Goal: Task Accomplishment & Management: Complete application form

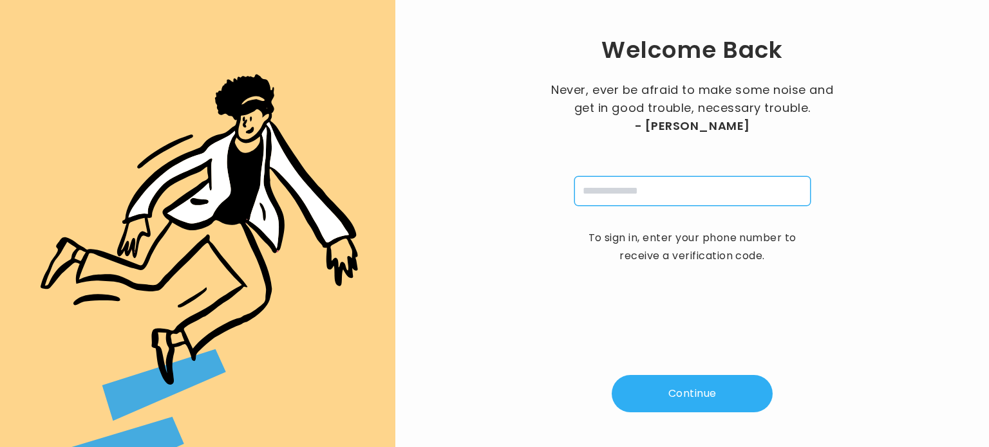
click at [659, 196] on input "tel" at bounding box center [692, 191] width 236 height 30
type input "**********"
click at [666, 391] on button "Continue" at bounding box center [692, 393] width 161 height 37
click at [628, 193] on input "pin" at bounding box center [629, 191] width 30 height 30
type input "*"
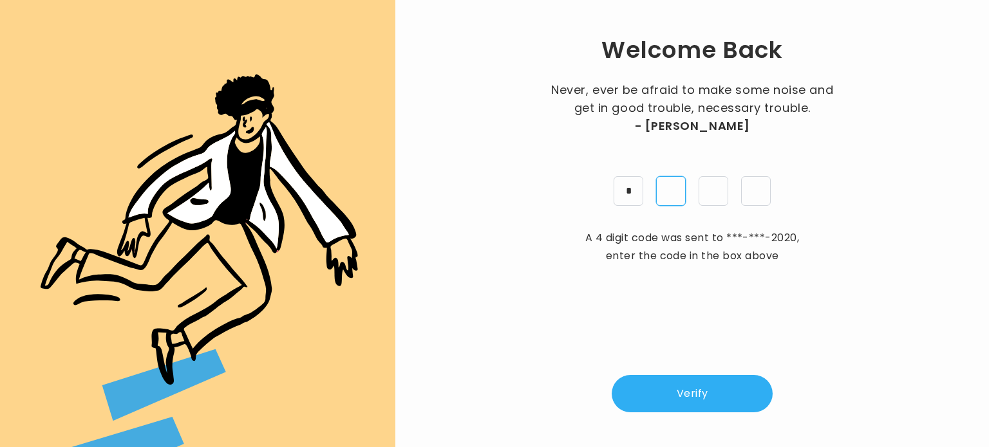
type input "*"
click at [687, 410] on button "Verify" at bounding box center [692, 393] width 161 height 37
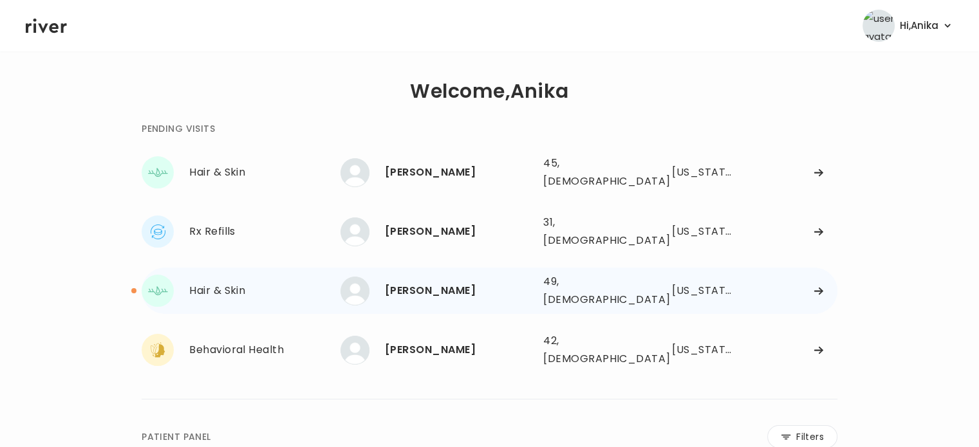
click at [491, 282] on div "STEPHANIE REILLY" at bounding box center [459, 291] width 148 height 18
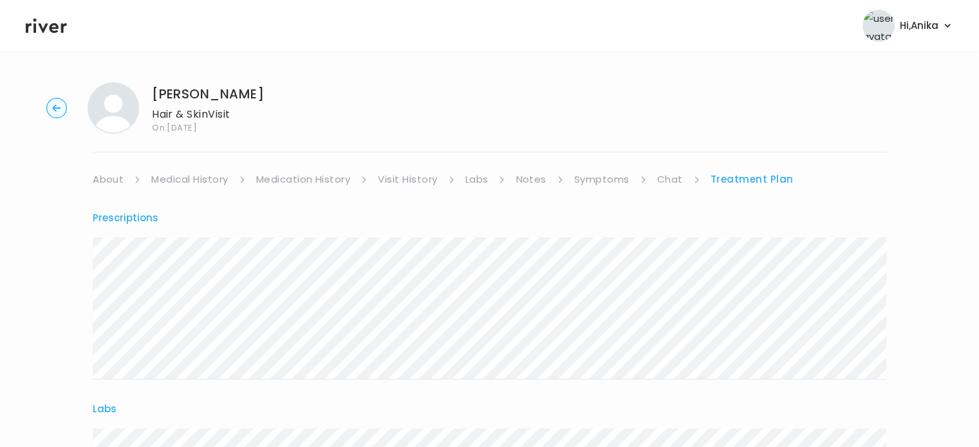
drag, startPoint x: 270, startPoint y: 96, endPoint x: 155, endPoint y: 92, distance: 115.3
click at [155, 92] on div "STEPHANIE REILLY Hair & Skin Visit On: 19 Sep 2025" at bounding box center [490, 108] width 938 height 52
copy h1 "STEPHANIE REILLY"
click at [57, 113] on circle "button" at bounding box center [57, 109] width 20 height 20
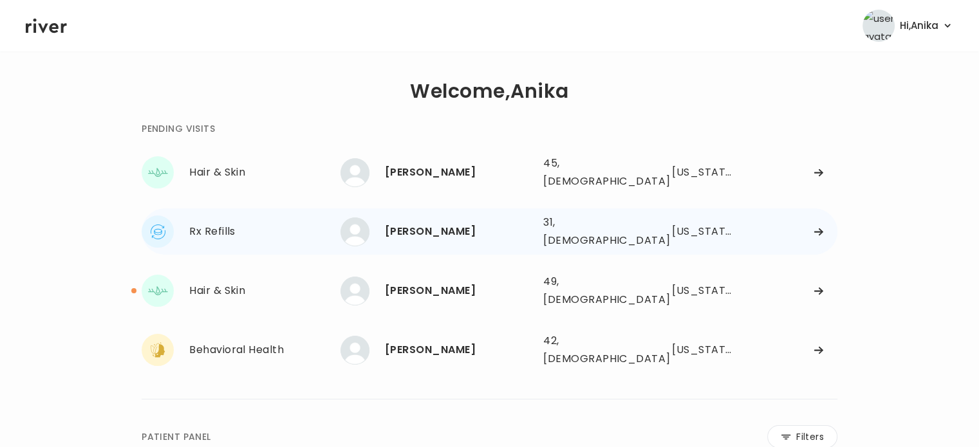
click at [431, 218] on div "ALEJANDRA VAZQUEZ 31, Female See more" at bounding box center [437, 232] width 193 height 29
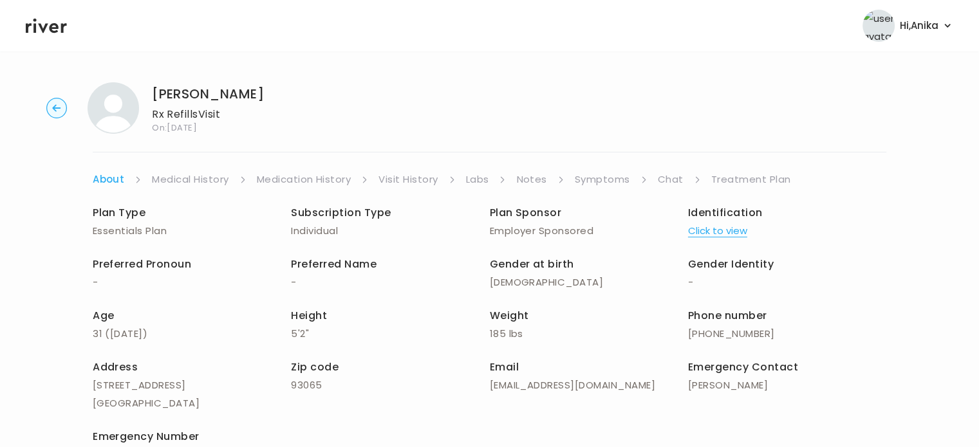
click at [733, 234] on button "Click to view" at bounding box center [717, 231] width 59 height 18
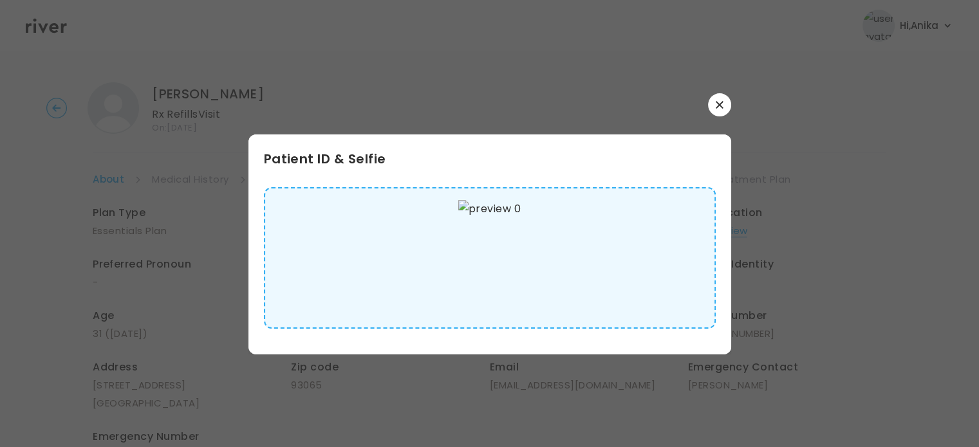
scroll to position [5, 0]
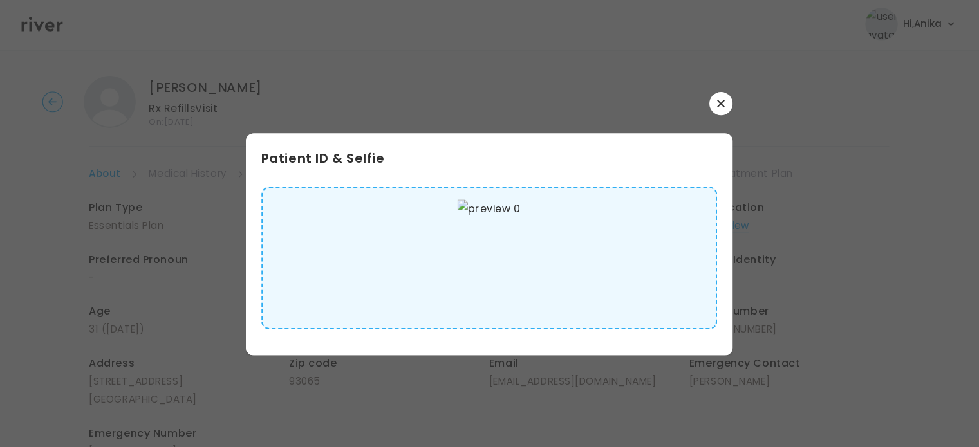
click at [728, 100] on button "button" at bounding box center [719, 104] width 23 height 23
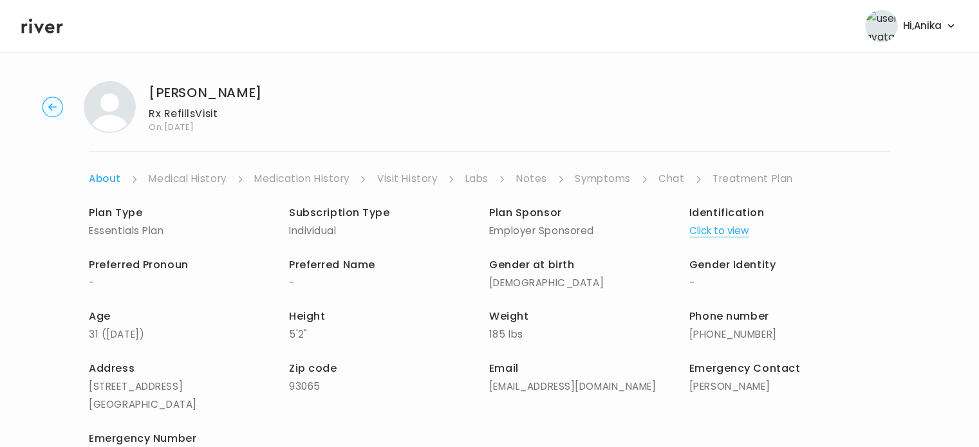
scroll to position [0, 0]
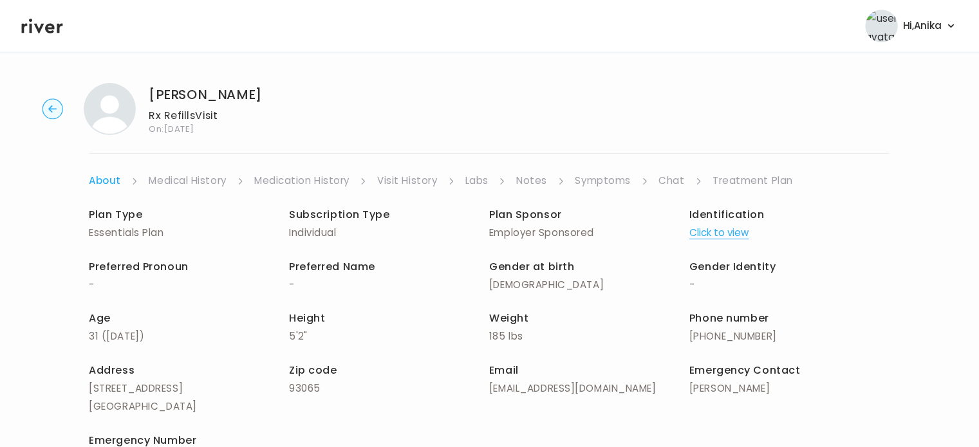
click at [209, 177] on link "Medical History" at bounding box center [190, 180] width 77 height 18
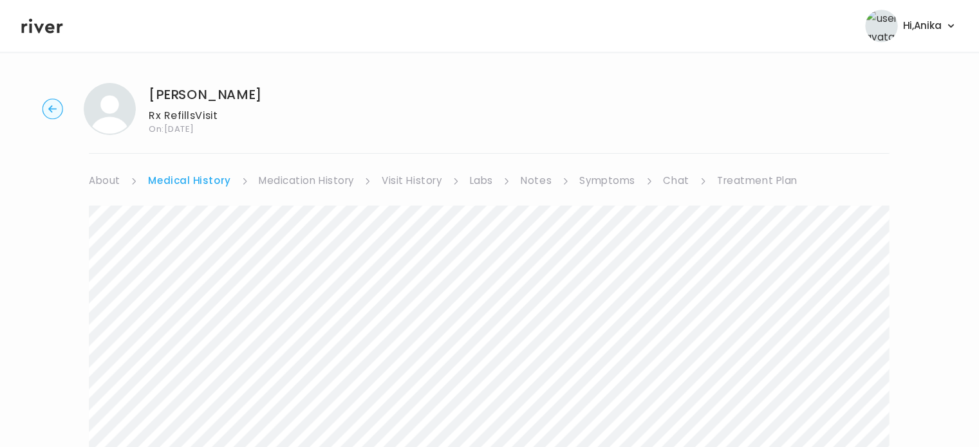
click at [307, 181] on link "Medication History" at bounding box center [308, 180] width 95 height 18
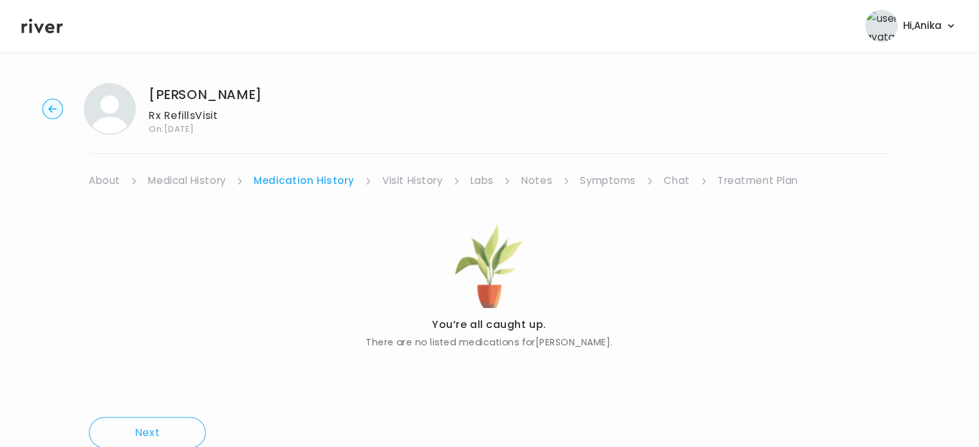
click at [415, 182] on link "Visit History" at bounding box center [413, 180] width 59 height 18
click at [492, 174] on li "Labs" at bounding box center [490, 180] width 41 height 18
click at [480, 182] on link "Labs" at bounding box center [481, 180] width 23 height 18
click at [520, 181] on link "Notes" at bounding box center [533, 180] width 30 height 18
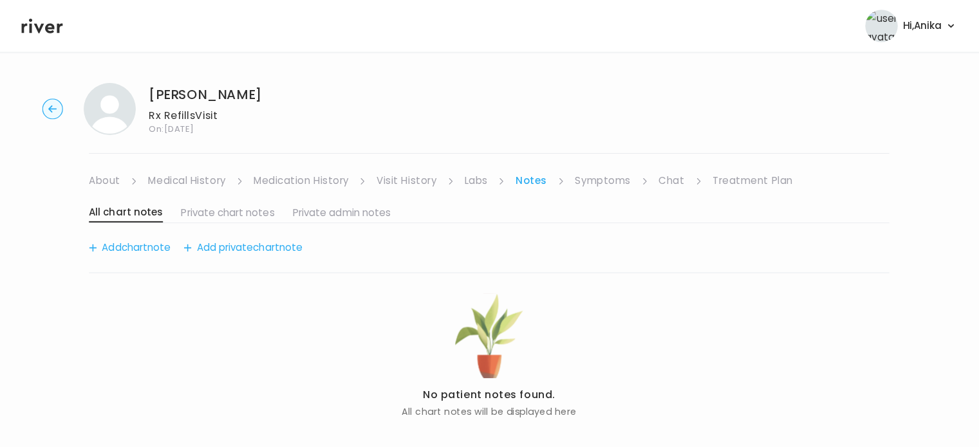
click at [588, 171] on link "Symptoms" at bounding box center [602, 180] width 55 height 18
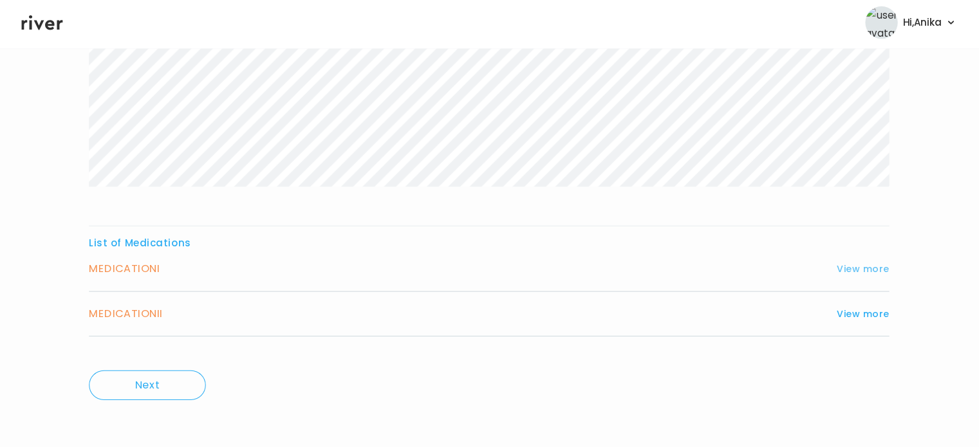
scroll to position [361, 0]
click at [871, 268] on button "View more" at bounding box center [860, 269] width 52 height 15
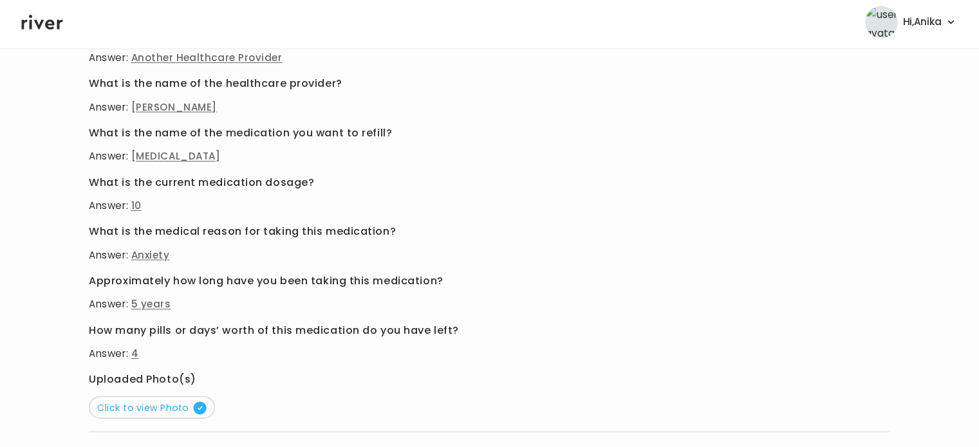
scroll to position [628, 0]
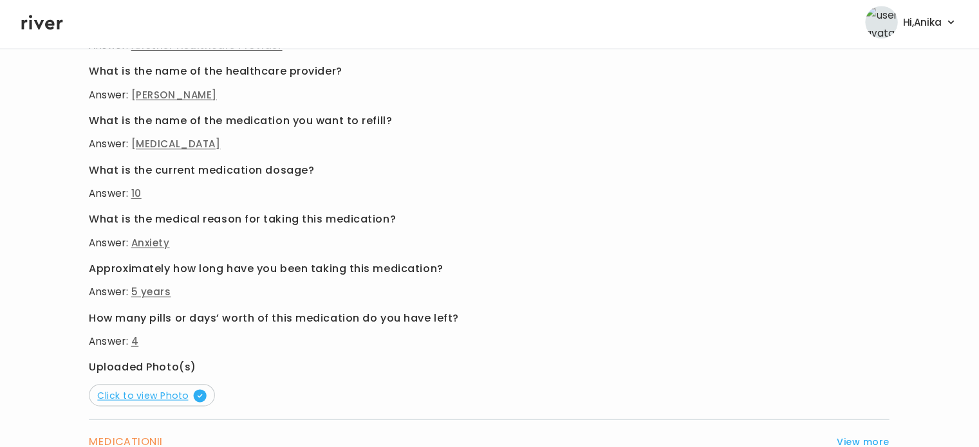
click at [168, 390] on span "Click to view Photo" at bounding box center [155, 396] width 108 height 13
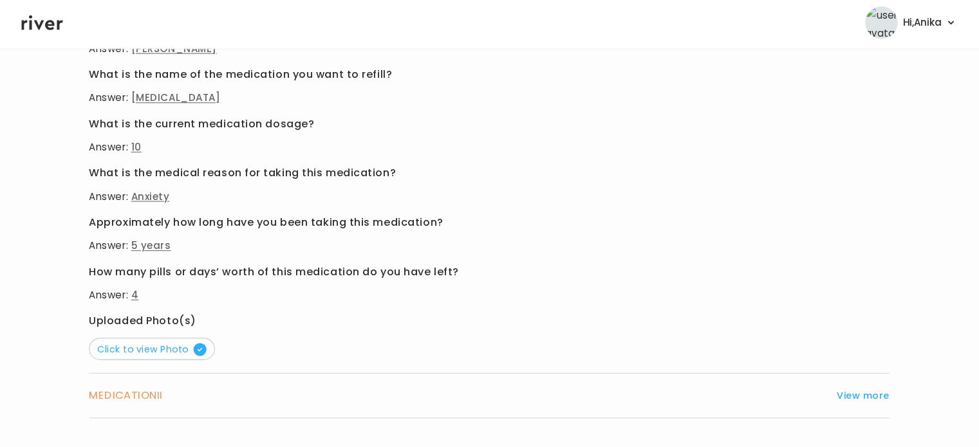
scroll to position [756, 0]
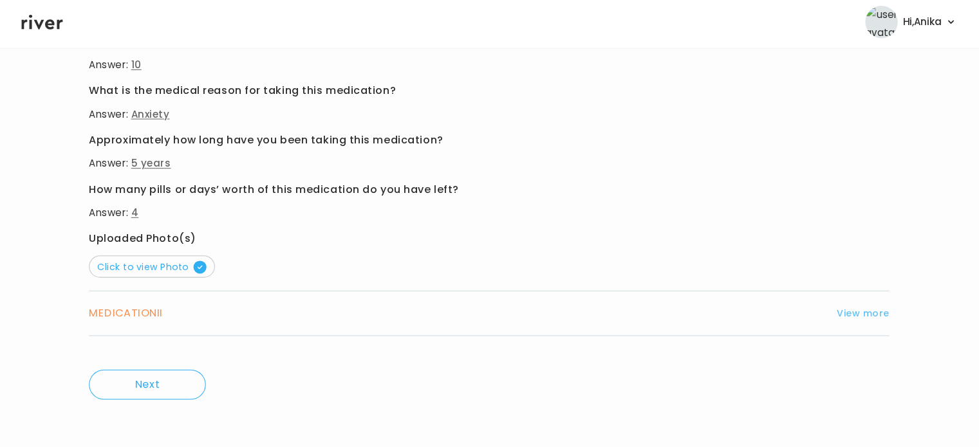
click at [843, 311] on button "View more" at bounding box center [860, 314] width 52 height 15
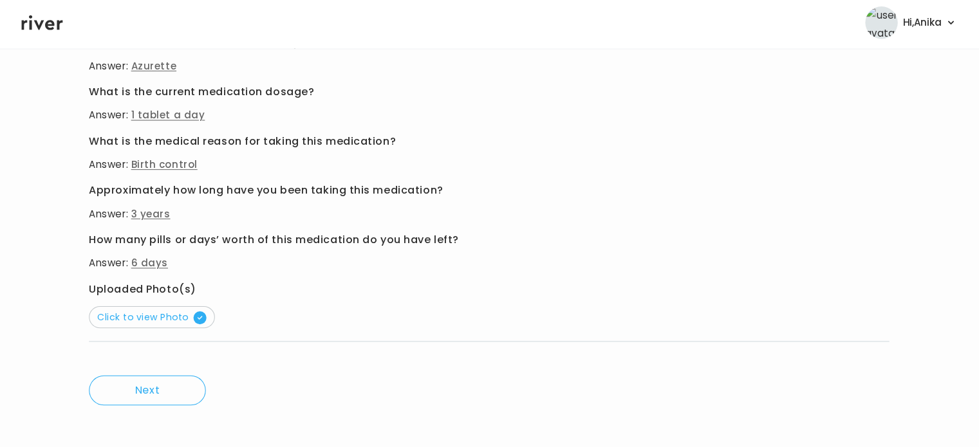
scroll to position [748, 0]
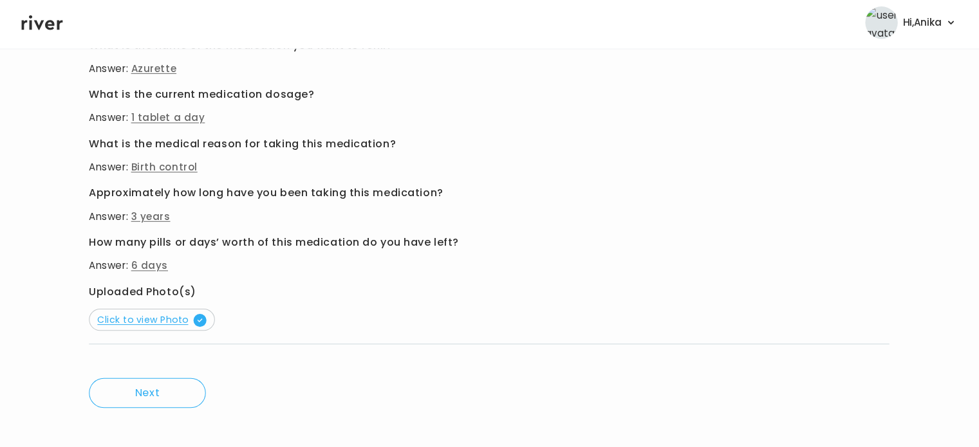
click at [160, 315] on span "Click to view Photo" at bounding box center [155, 320] width 108 height 13
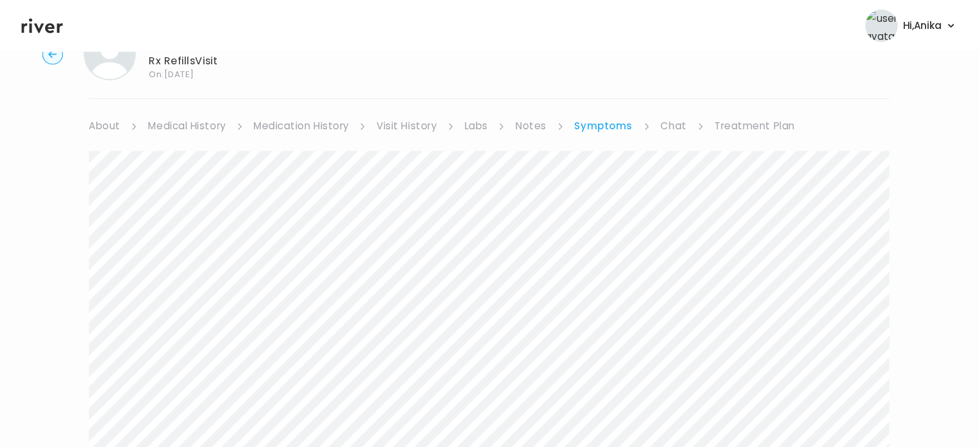
click at [671, 133] on link "Chat" at bounding box center [673, 126] width 26 height 18
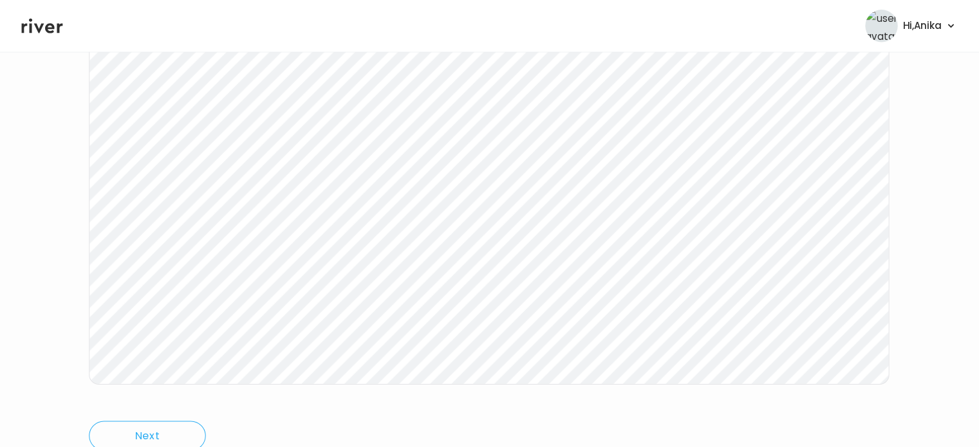
click at [51, 21] on icon at bounding box center [46, 25] width 41 height 19
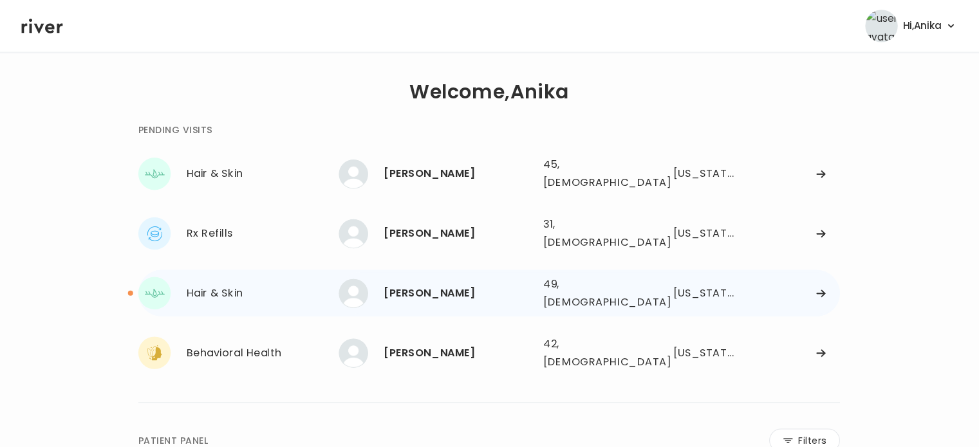
click at [417, 282] on div "STEPHANIE REILLY" at bounding box center [459, 291] width 148 height 18
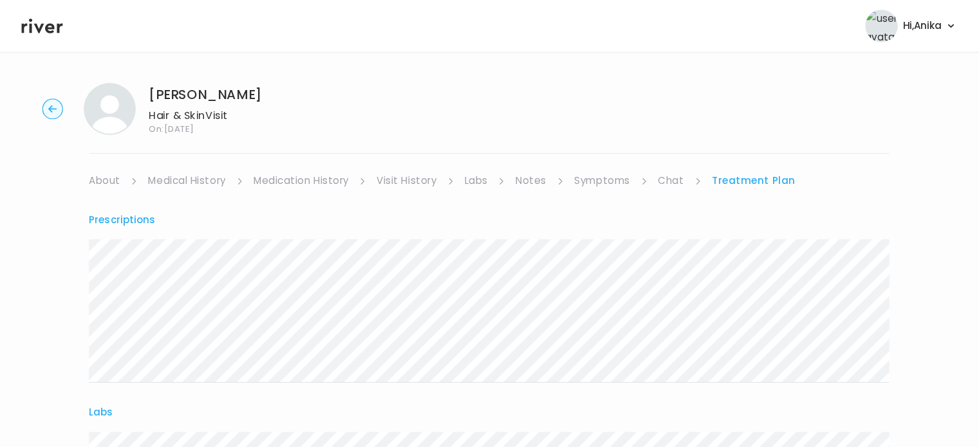
click at [108, 183] on link "About" at bounding box center [108, 180] width 31 height 18
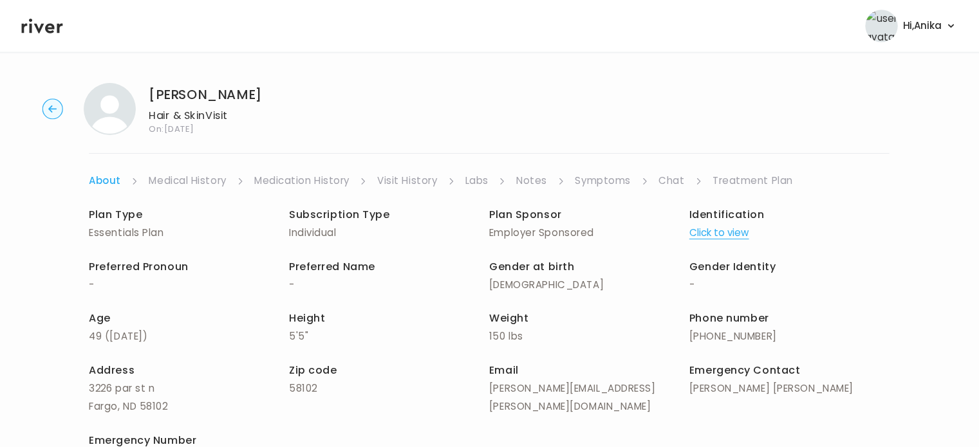
click at [197, 172] on link "Medical History" at bounding box center [190, 180] width 77 height 18
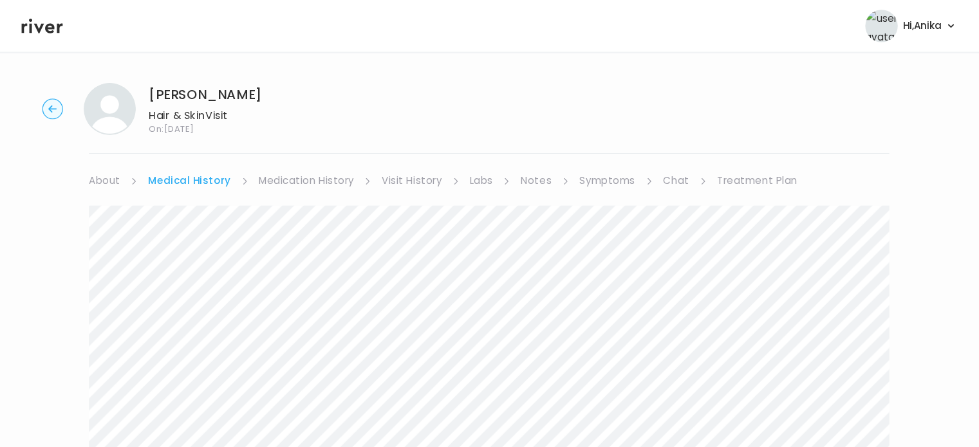
click at [279, 176] on link "Medication History" at bounding box center [308, 180] width 95 height 18
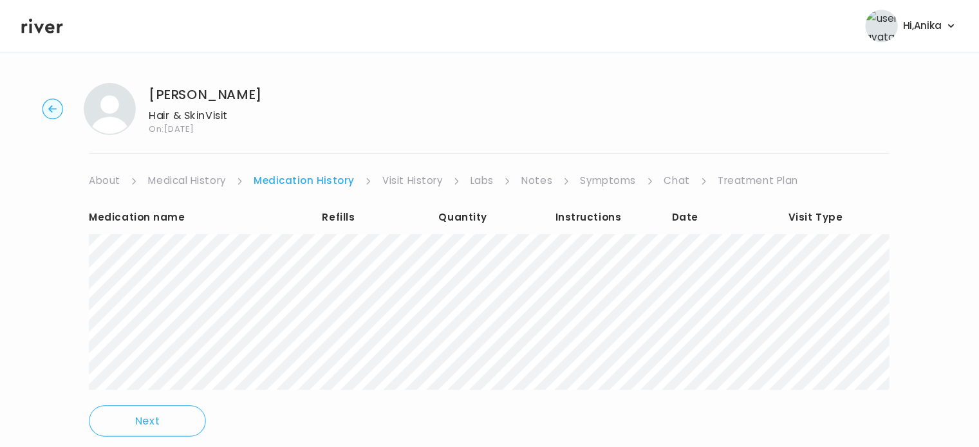
click at [417, 180] on link "Visit History" at bounding box center [413, 180] width 59 height 18
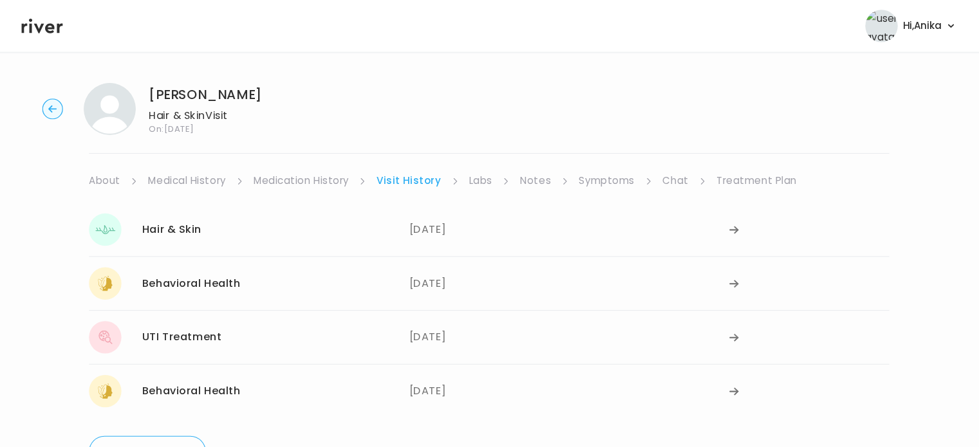
click at [476, 178] on link "Labs" at bounding box center [481, 180] width 23 height 18
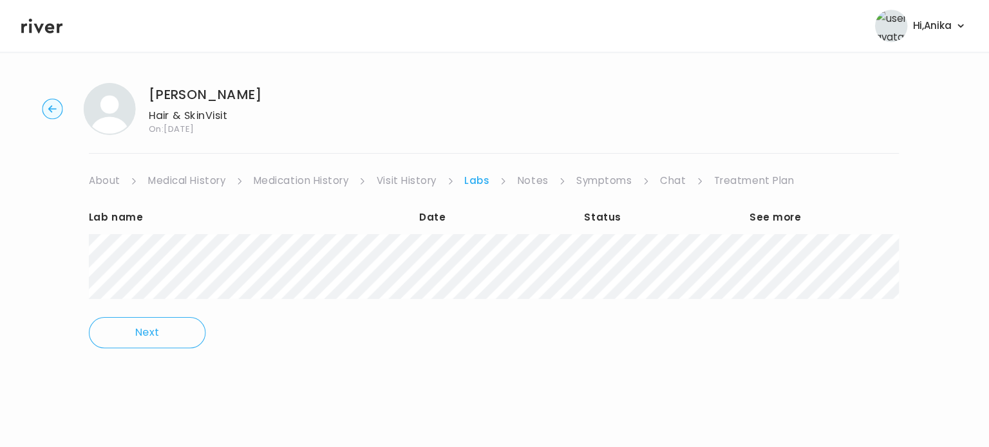
click at [540, 181] on link "Notes" at bounding box center [533, 180] width 30 height 18
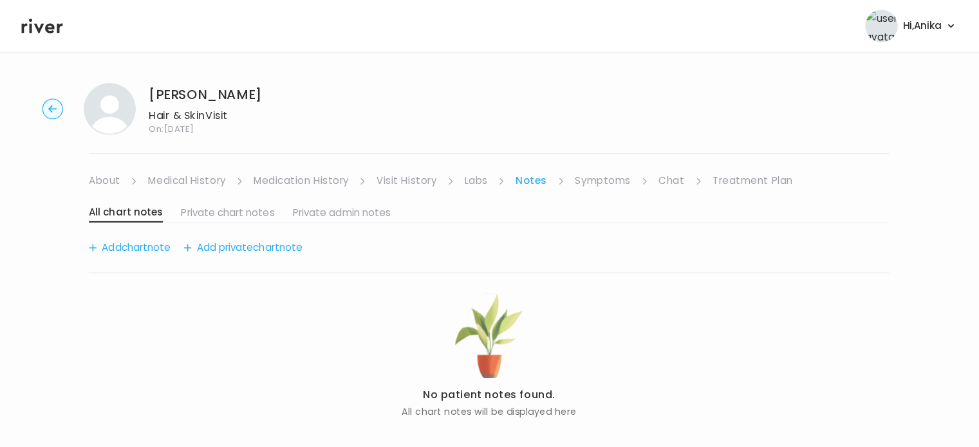
click at [603, 174] on link "Symptoms" at bounding box center [602, 180] width 55 height 18
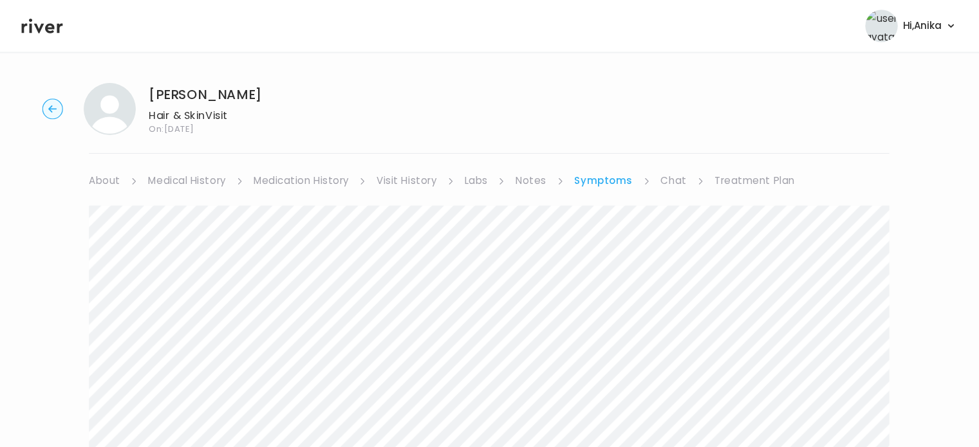
click at [668, 180] on link "Chat" at bounding box center [673, 180] width 26 height 18
click at [735, 182] on link "Treatment Plan" at bounding box center [752, 180] width 80 height 18
click at [48, 111] on circle "button" at bounding box center [57, 109] width 20 height 20
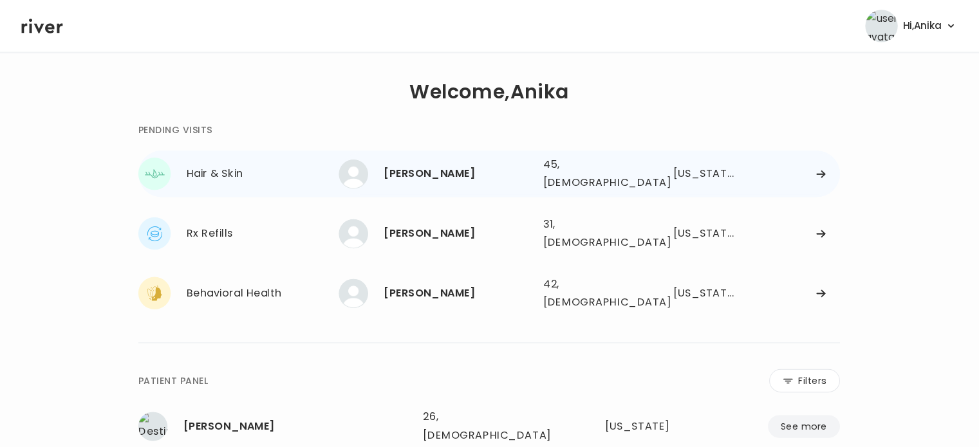
click at [433, 172] on div "[PERSON_NAME]" at bounding box center [459, 173] width 148 height 18
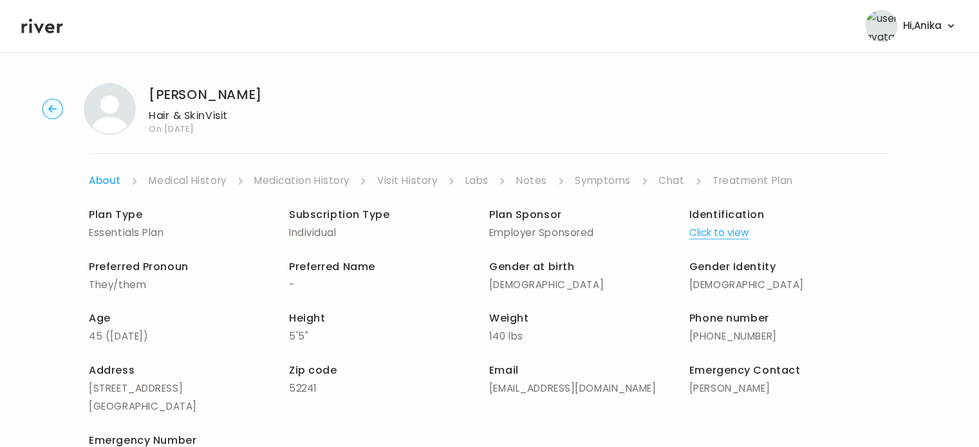
click at [717, 238] on button "Click to view" at bounding box center [717, 231] width 59 height 18
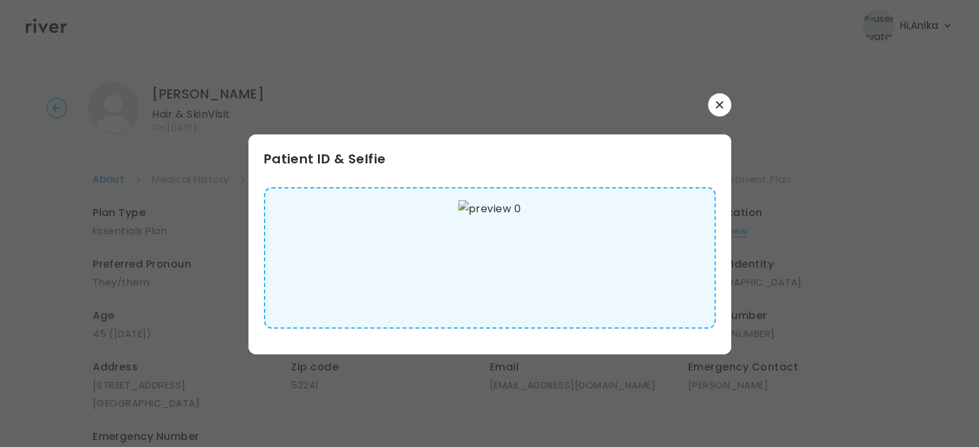
click at [720, 107] on icon "button" at bounding box center [720, 105] width 8 height 8
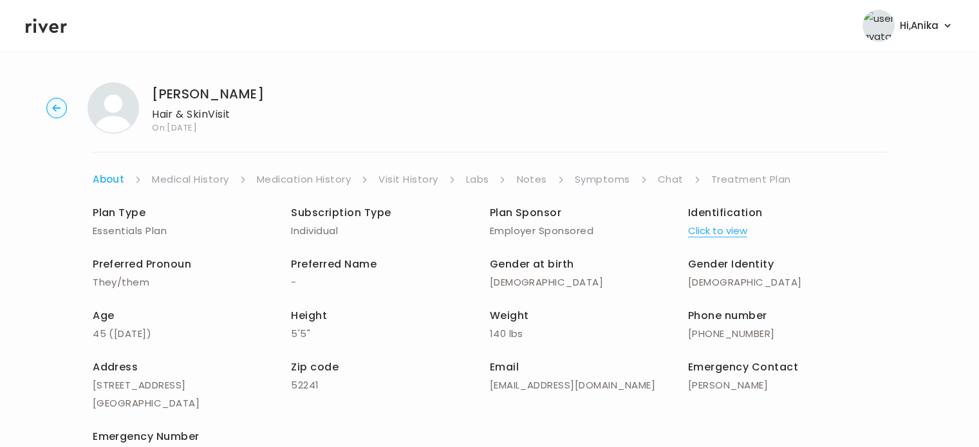
click at [175, 180] on link "Medical History" at bounding box center [190, 180] width 77 height 18
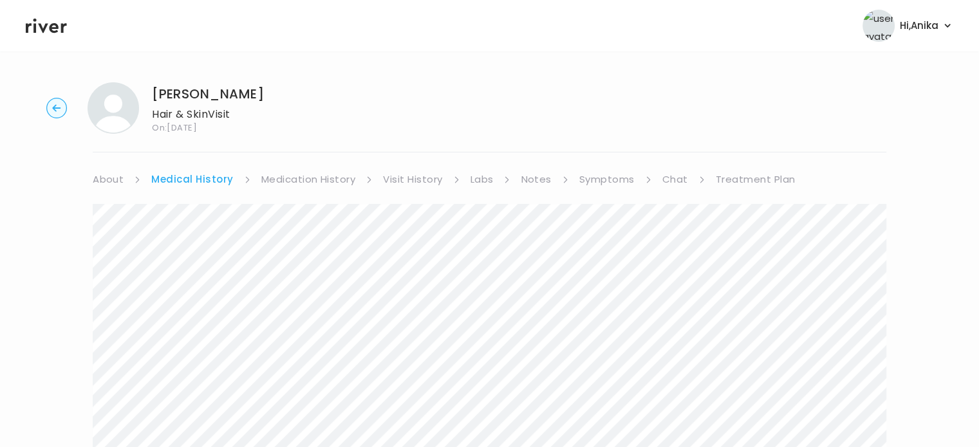
click at [277, 183] on link "Medication History" at bounding box center [308, 180] width 95 height 18
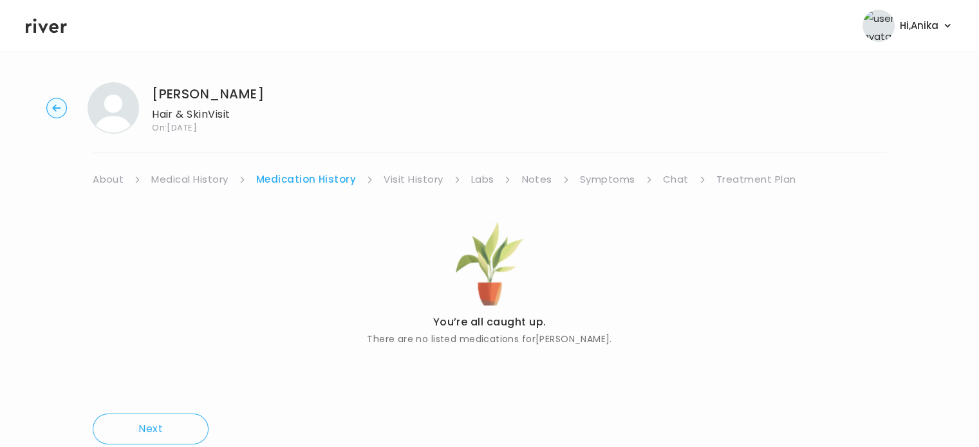
click at [402, 184] on link "Visit History" at bounding box center [413, 180] width 59 height 18
click at [474, 184] on link "Labs" at bounding box center [481, 180] width 23 height 18
click at [538, 186] on link "Notes" at bounding box center [533, 180] width 30 height 18
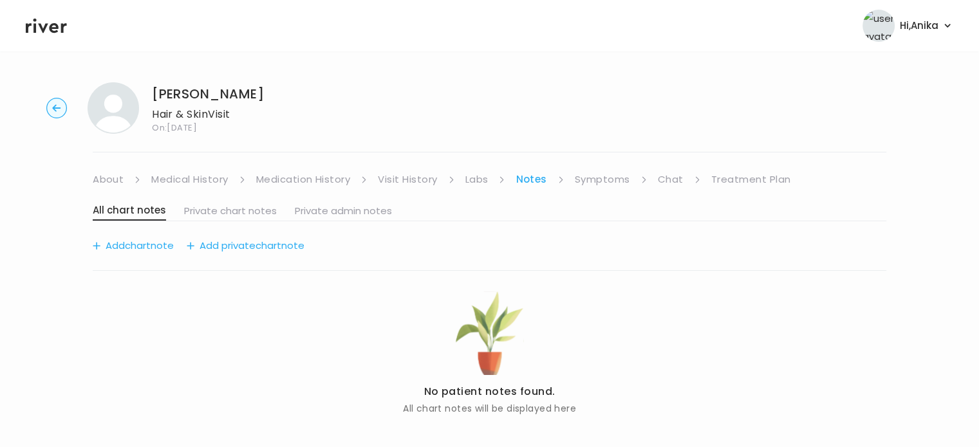
click at [613, 183] on link "Symptoms" at bounding box center [602, 180] width 55 height 18
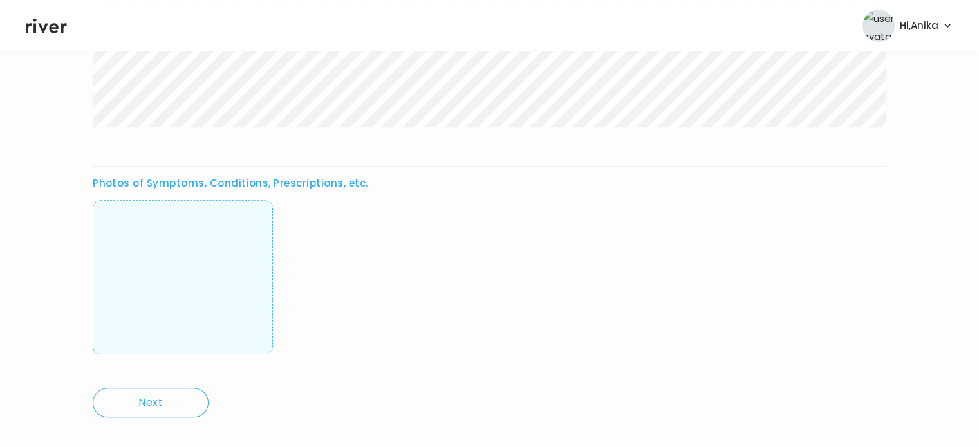
scroll to position [543, 0]
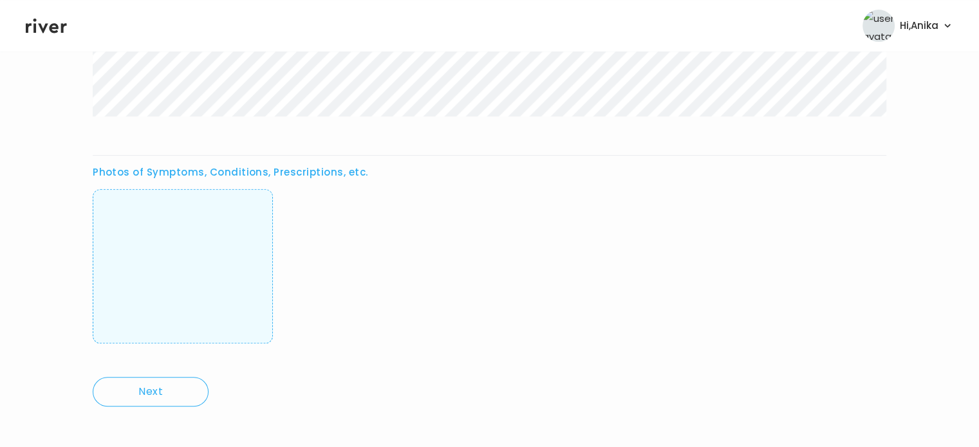
click at [183, 310] on img at bounding box center [183, 266] width 0 height 127
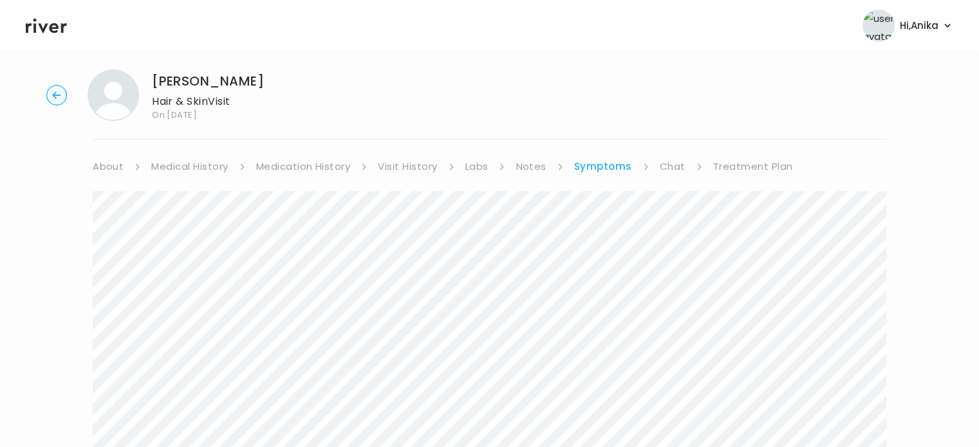
scroll to position [0, 0]
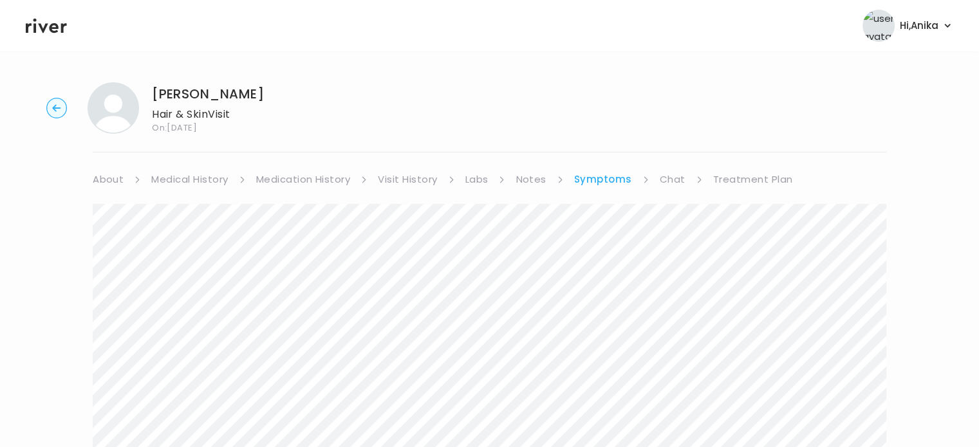
click at [191, 176] on link "Medical History" at bounding box center [189, 180] width 77 height 18
click at [126, 176] on li "About" at bounding box center [117, 180] width 48 height 18
click at [115, 177] on link "About" at bounding box center [108, 180] width 31 height 18
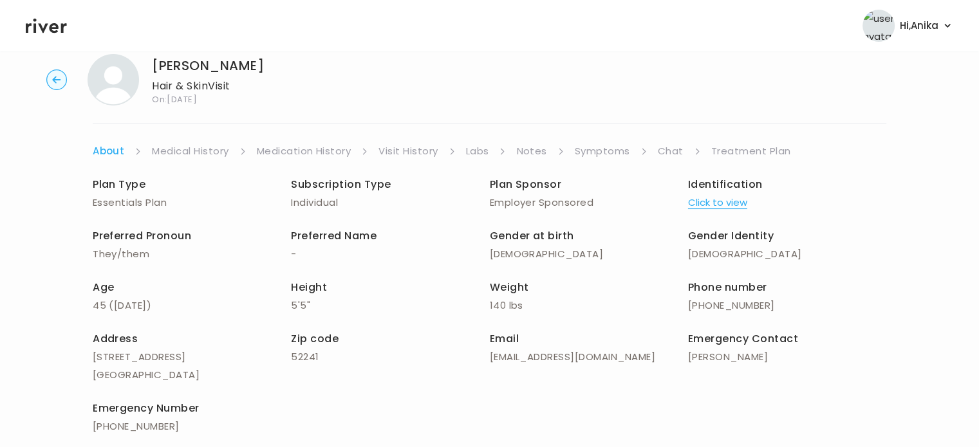
scroll to position [10, 0]
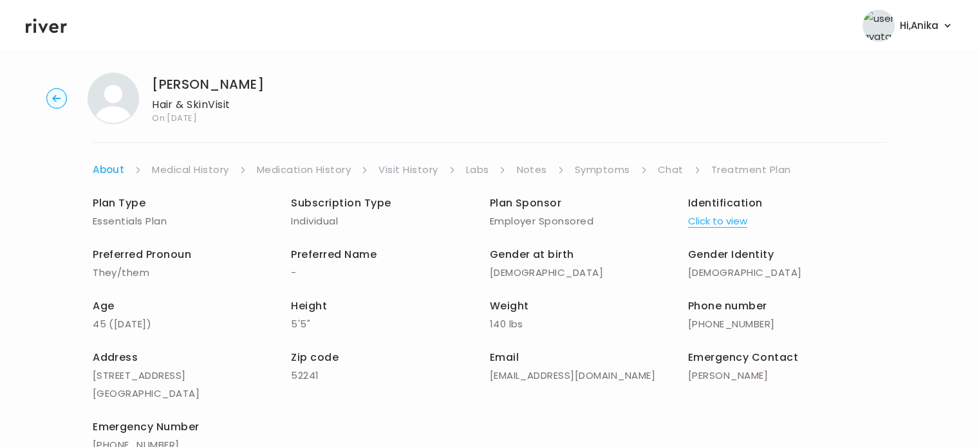
click at [610, 175] on link "Symptoms" at bounding box center [602, 170] width 55 height 18
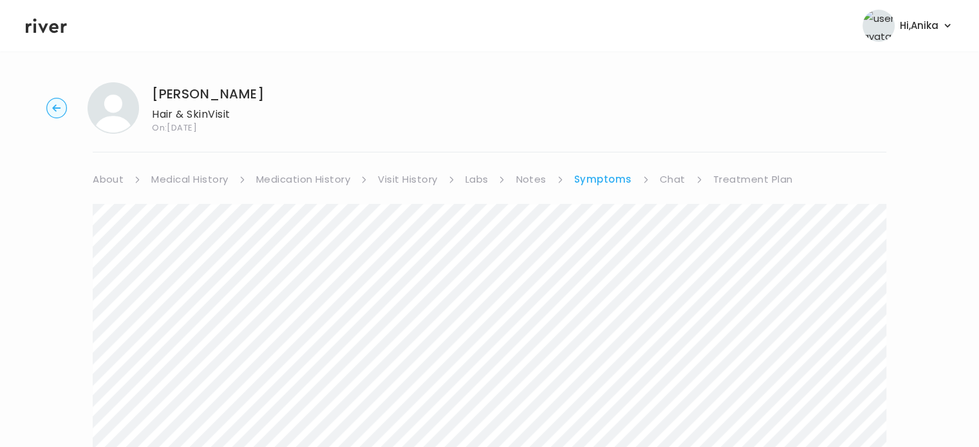
click at [672, 185] on link "Chat" at bounding box center [673, 180] width 26 height 18
click at [590, 180] on link "Symptoms" at bounding box center [601, 180] width 55 height 18
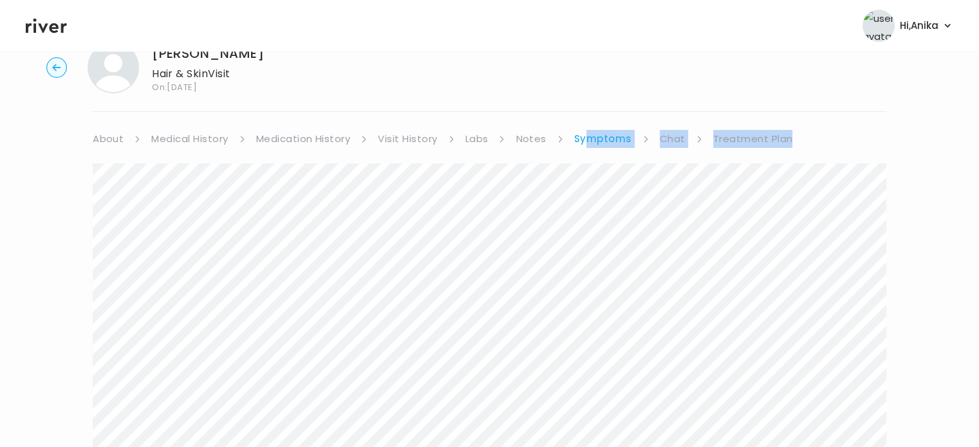
scroll to position [36, 0]
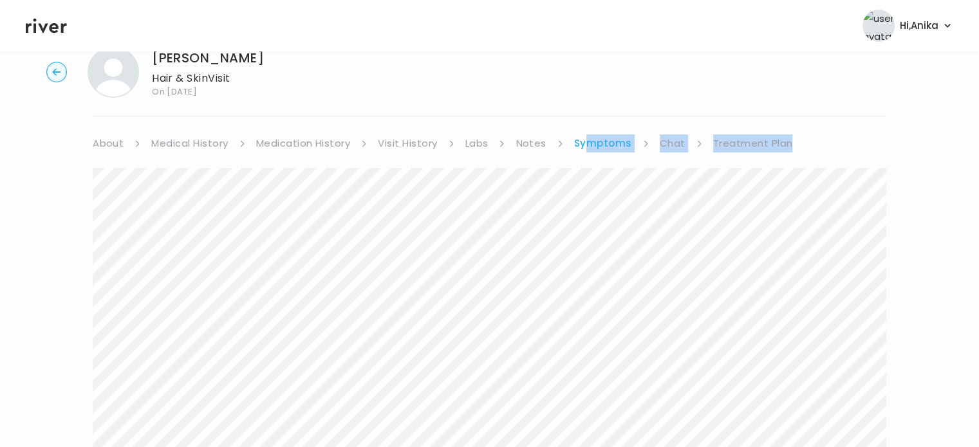
click at [670, 138] on link "Chat" at bounding box center [673, 144] width 26 height 18
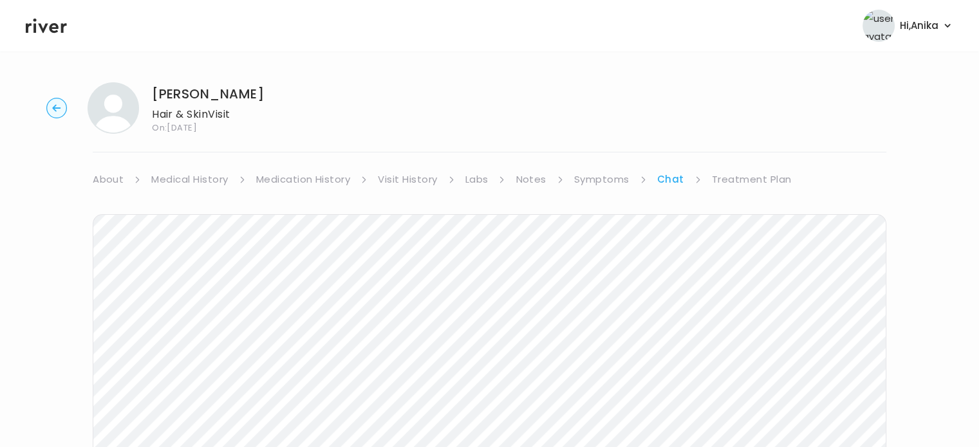
click at [54, 28] on icon at bounding box center [46, 26] width 41 height 15
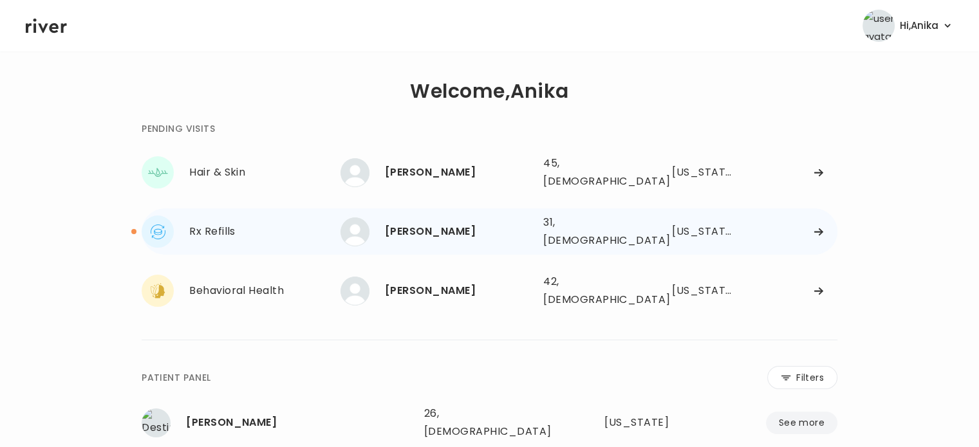
click at [435, 223] on div "ALEJANDRA VAZQUEZ" at bounding box center [459, 232] width 148 height 18
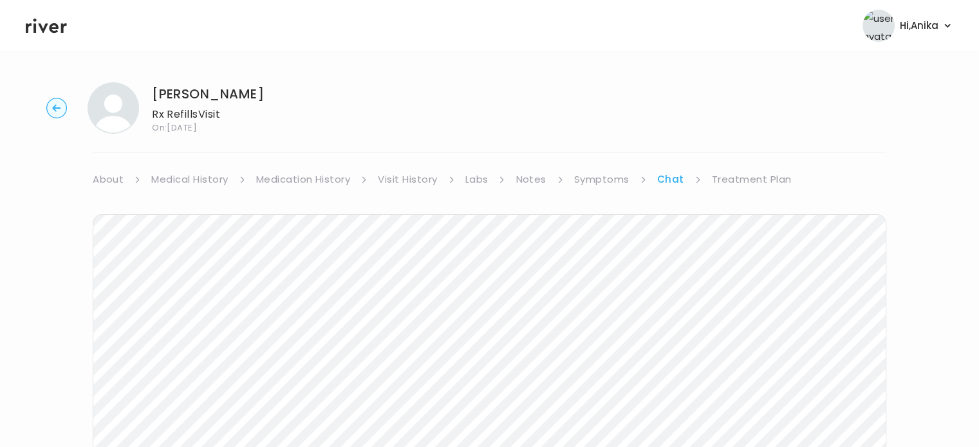
click at [743, 178] on link "Treatment Plan" at bounding box center [752, 180] width 80 height 18
click at [188, 327] on div "Add treatment notes" at bounding box center [490, 338] width 794 height 60
click at [188, 337] on button "Add treatment notes" at bounding box center [154, 338] width 123 height 18
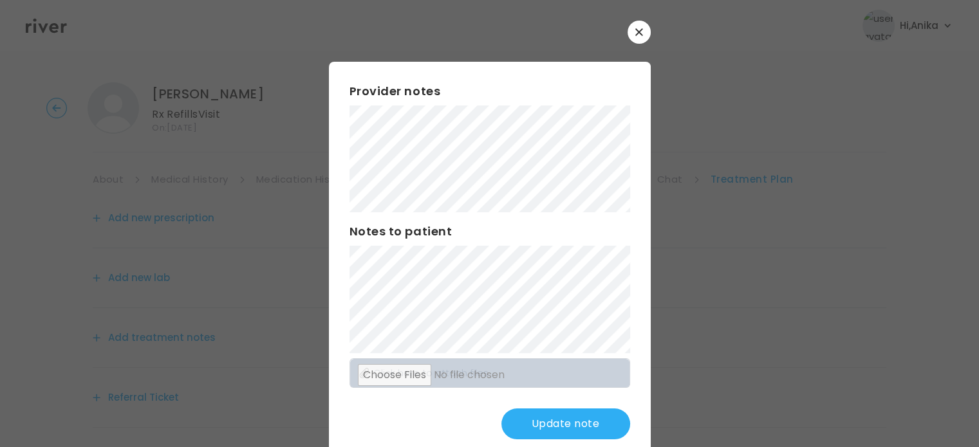
click at [528, 425] on button "Update note" at bounding box center [566, 424] width 129 height 31
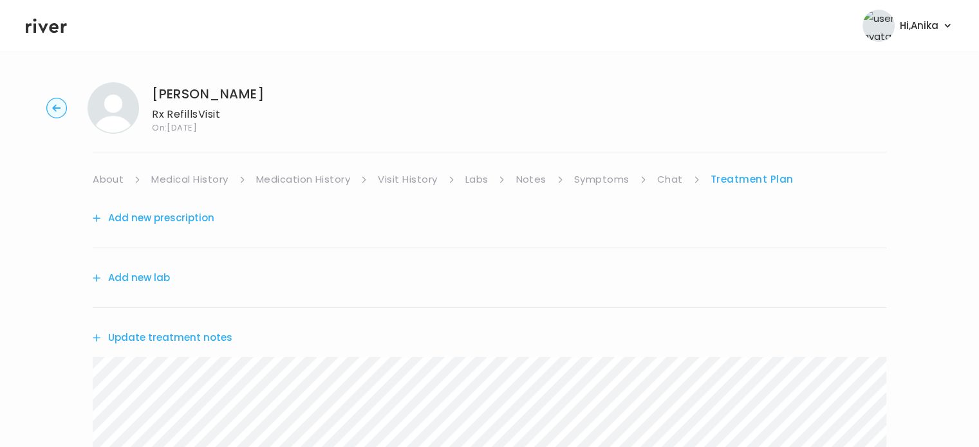
click at [605, 182] on link "Symptoms" at bounding box center [601, 180] width 55 height 18
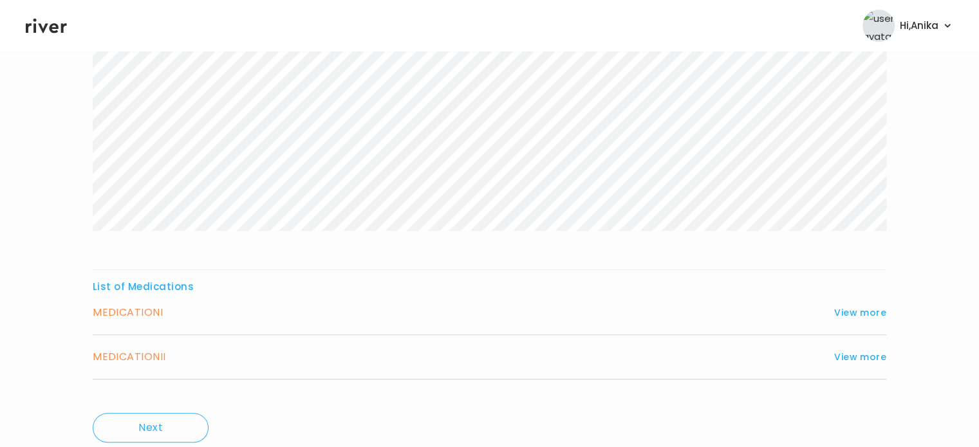
scroll to position [334, 0]
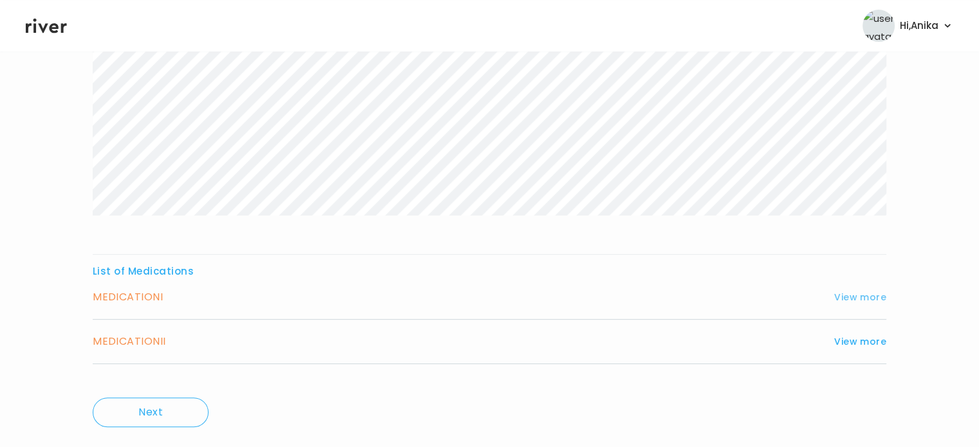
click at [859, 302] on button "View more" at bounding box center [860, 297] width 52 height 15
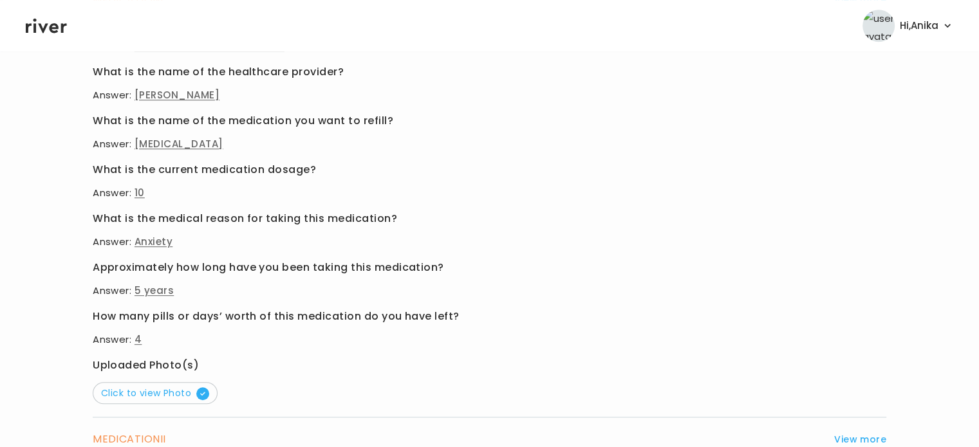
scroll to position [648, 0]
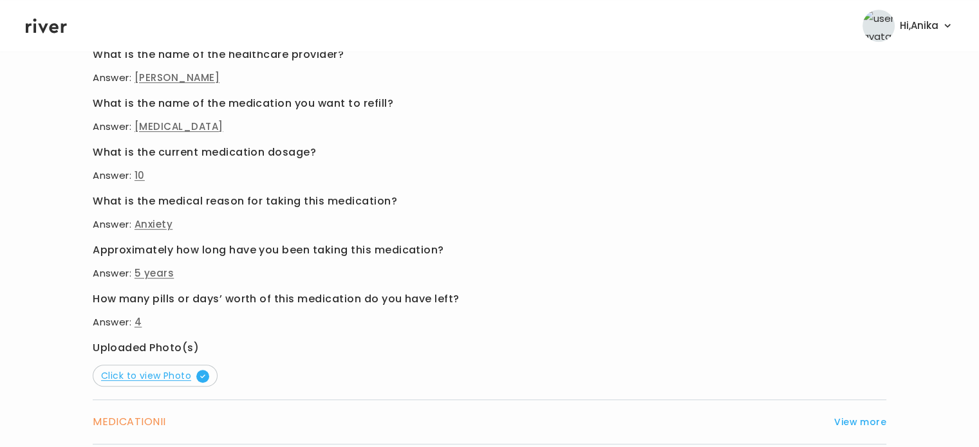
click at [170, 371] on span "Click to view Photo" at bounding box center [155, 376] width 108 height 13
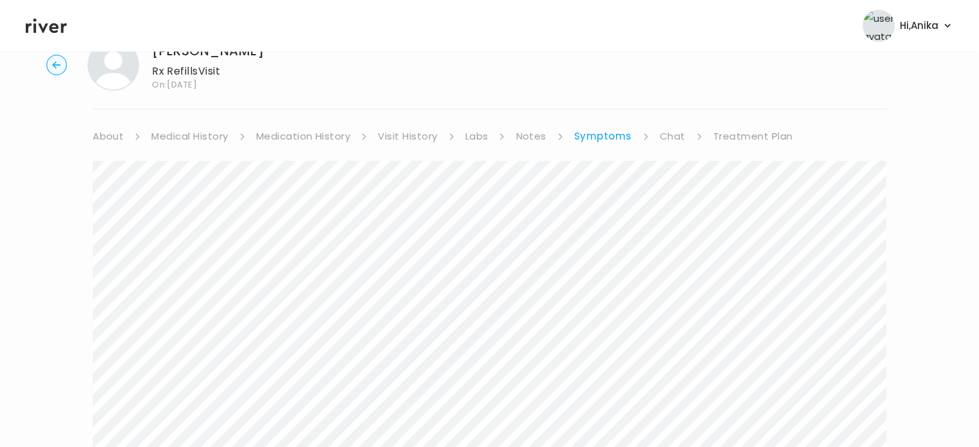
scroll to position [0, 0]
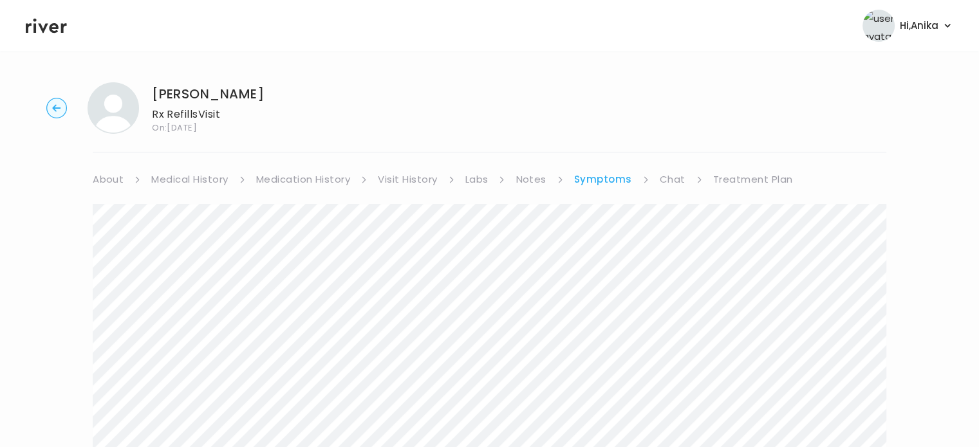
click at [194, 183] on link "Medical History" at bounding box center [189, 180] width 77 height 18
click at [729, 178] on link "Treatment Plan" at bounding box center [756, 180] width 80 height 18
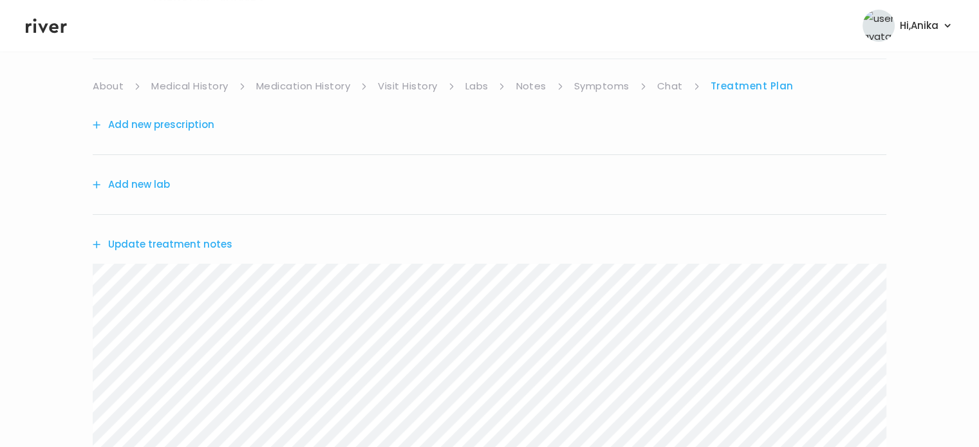
scroll to position [118, 0]
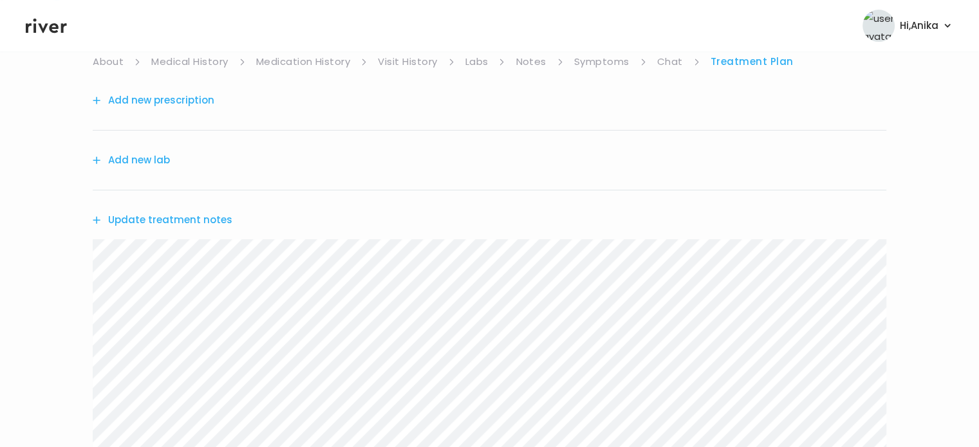
click at [173, 212] on button "Update treatment notes" at bounding box center [163, 220] width 140 height 18
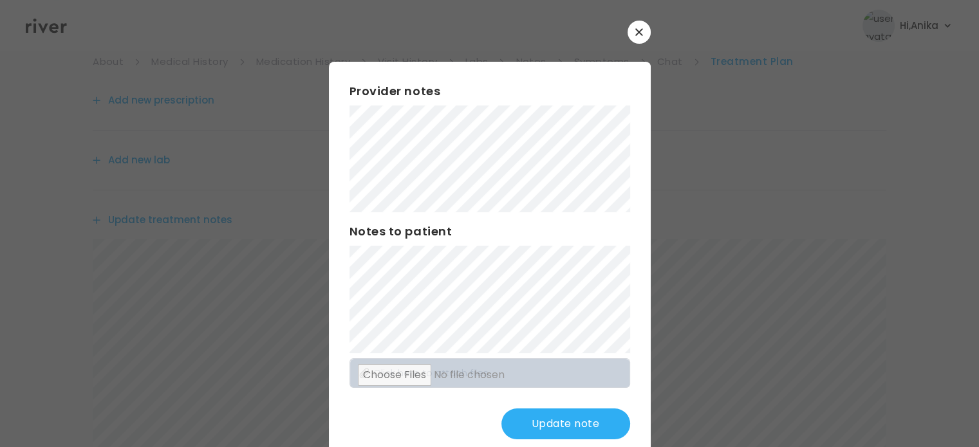
click at [543, 424] on button "Update note" at bounding box center [566, 424] width 129 height 31
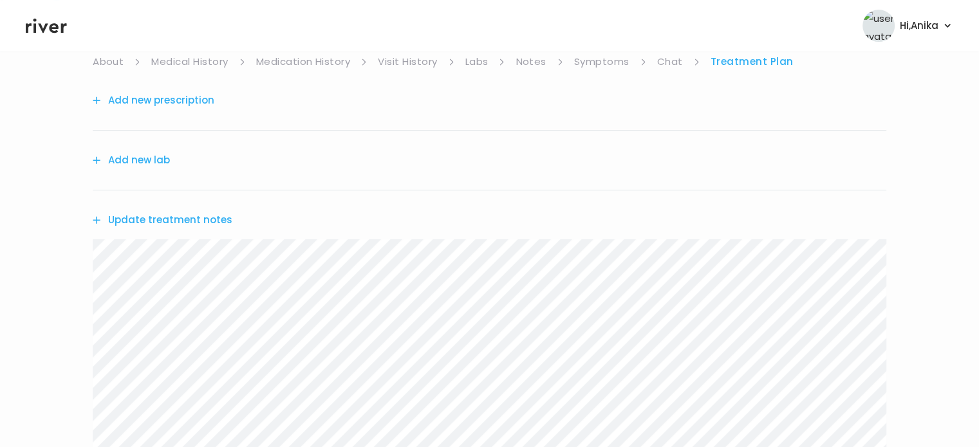
click at [605, 61] on link "Symptoms" at bounding box center [601, 62] width 55 height 18
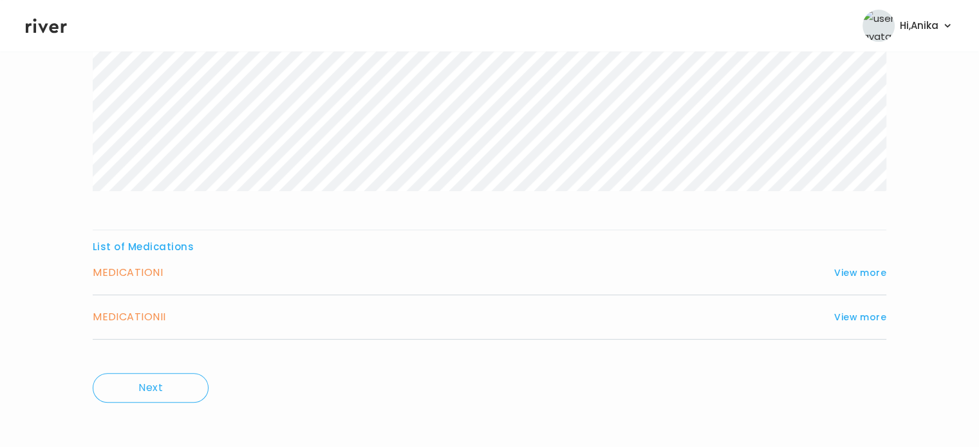
scroll to position [361, 0]
click at [854, 312] on button "View more" at bounding box center [860, 313] width 52 height 15
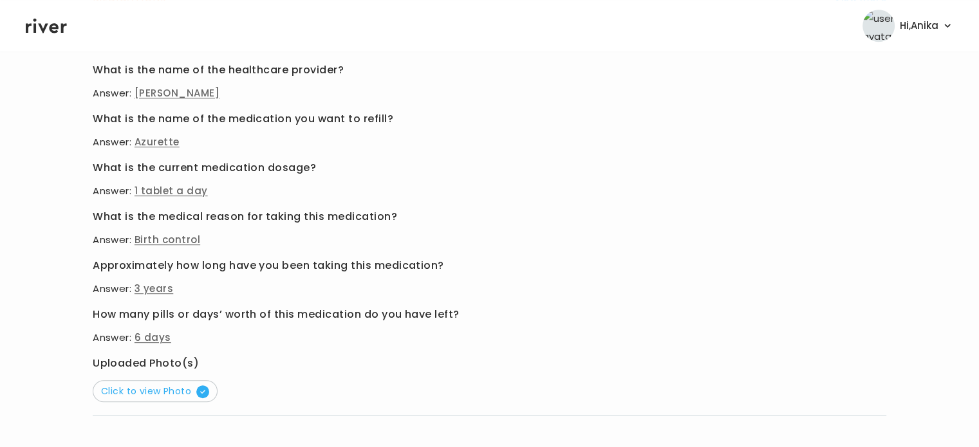
scroll to position [687, 0]
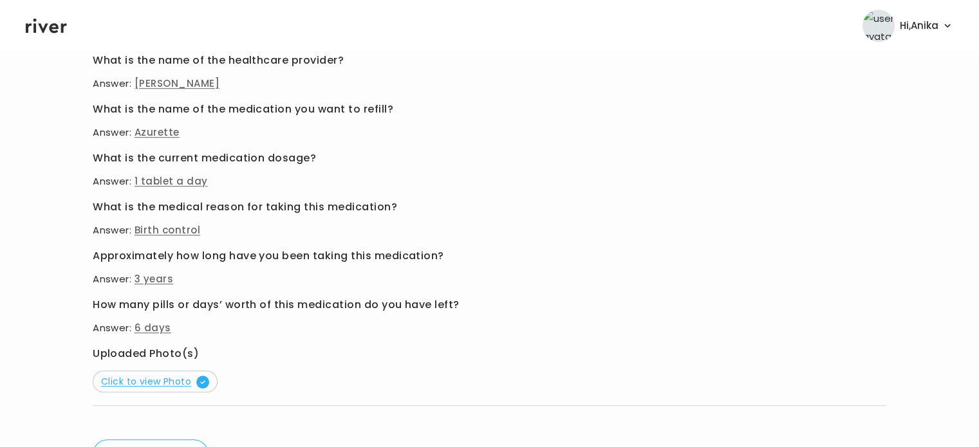
click at [148, 383] on span "Click to view Photo" at bounding box center [155, 381] width 108 height 13
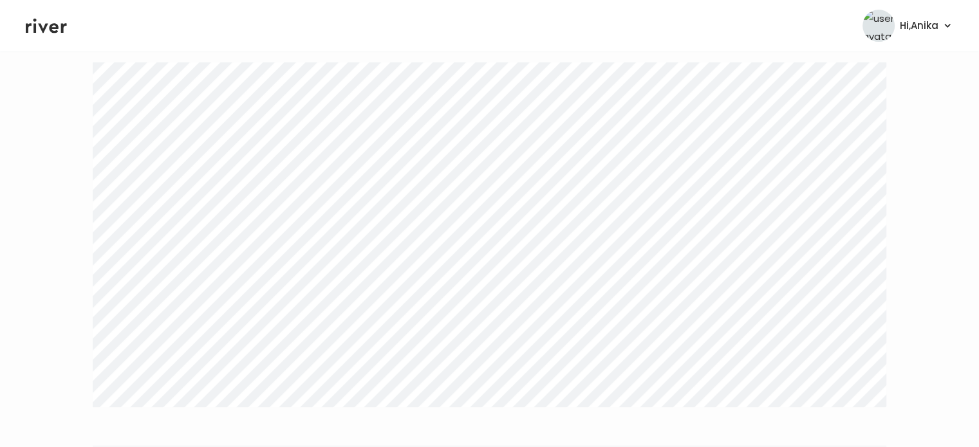
scroll to position [0, 0]
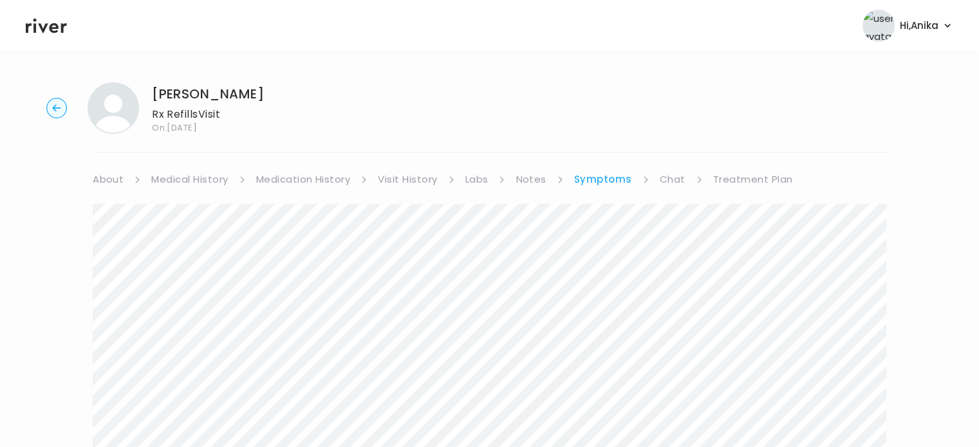
click at [731, 172] on link "Treatment Plan" at bounding box center [753, 180] width 80 height 18
click at [218, 327] on div "Update treatment notes" at bounding box center [490, 337] width 794 height 59
click at [202, 338] on button "Update treatment notes" at bounding box center [163, 338] width 140 height 18
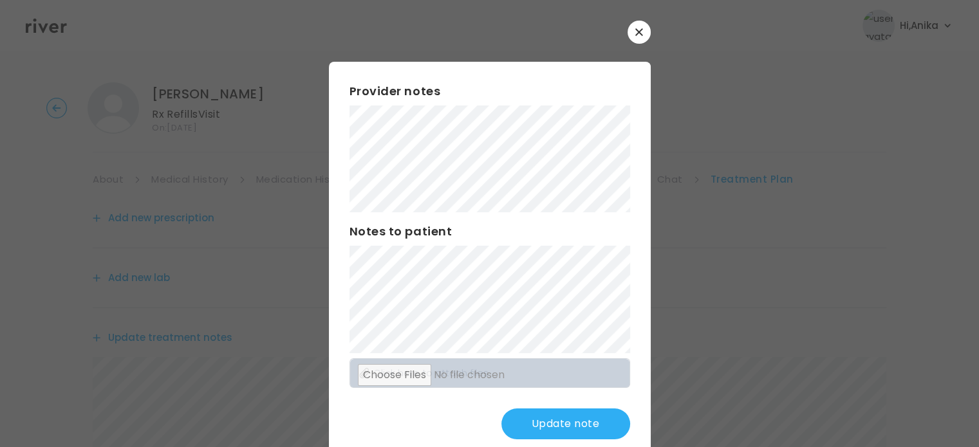
click at [550, 430] on button "Update note" at bounding box center [566, 424] width 129 height 31
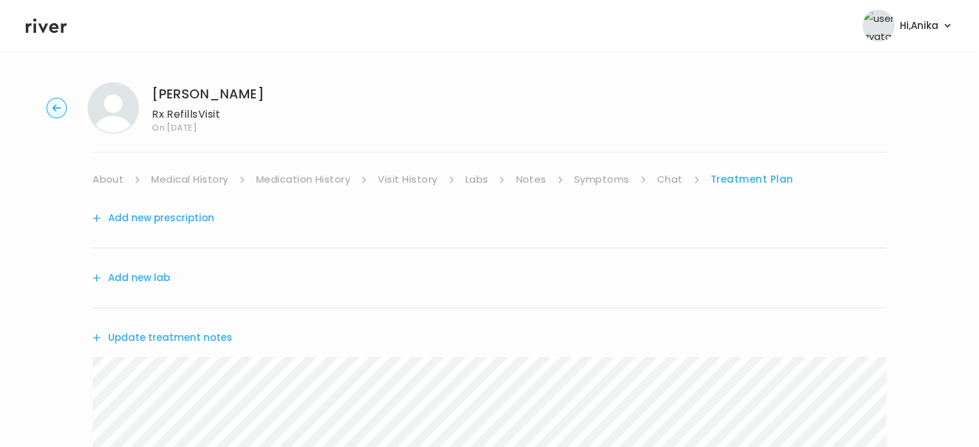
click at [166, 211] on button "Add new prescription" at bounding box center [154, 218] width 122 height 18
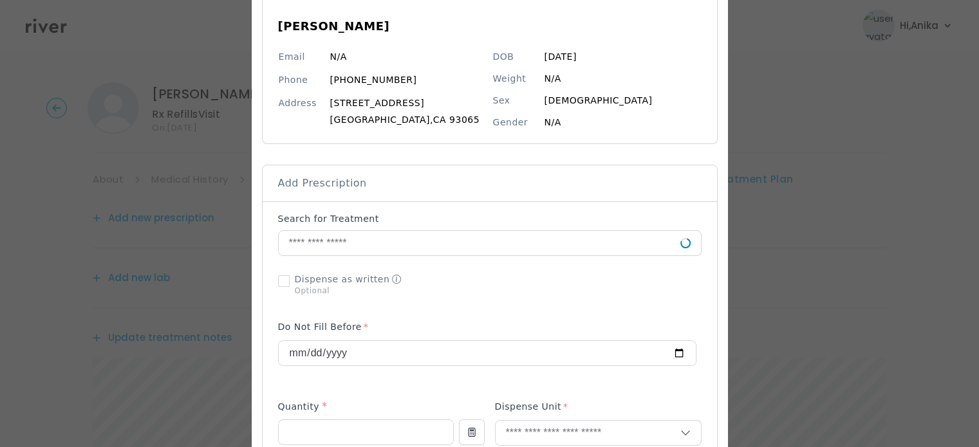
scroll to position [152, 0]
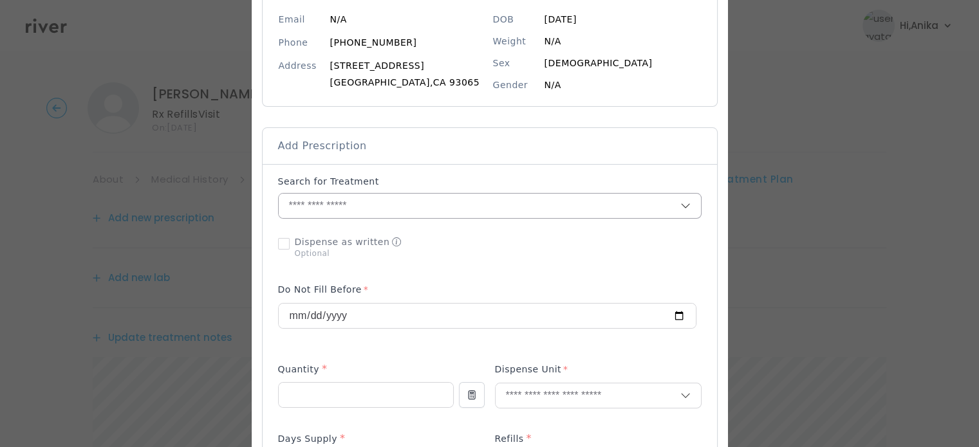
click at [417, 203] on input "text" at bounding box center [480, 206] width 402 height 24
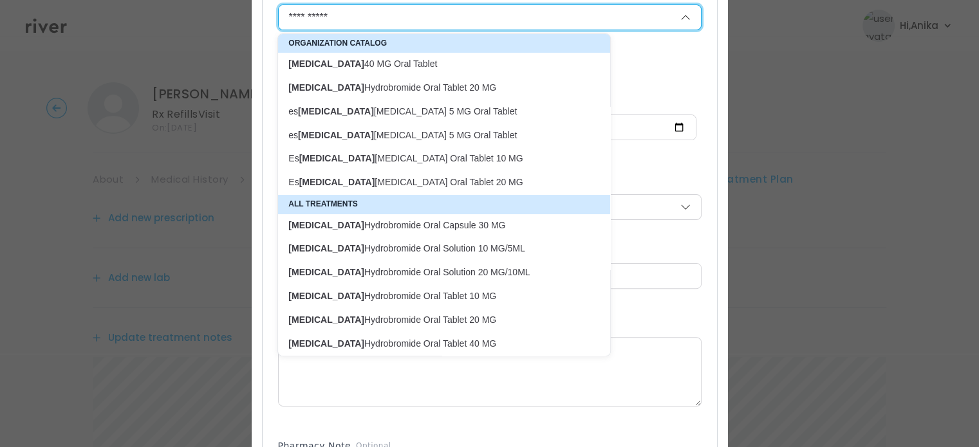
scroll to position [344, 0]
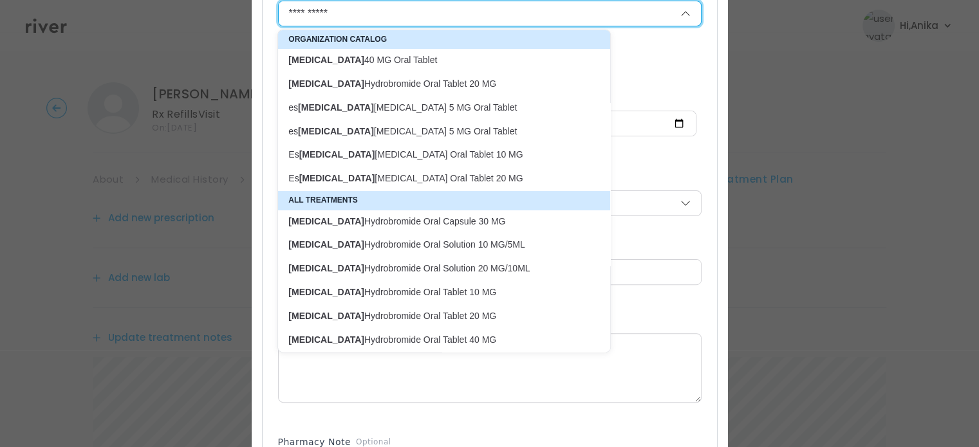
click at [449, 339] on p "Citalopram Hydrobromide Oral Tablet 40 MG" at bounding box center [436, 340] width 296 height 12
type input "**********"
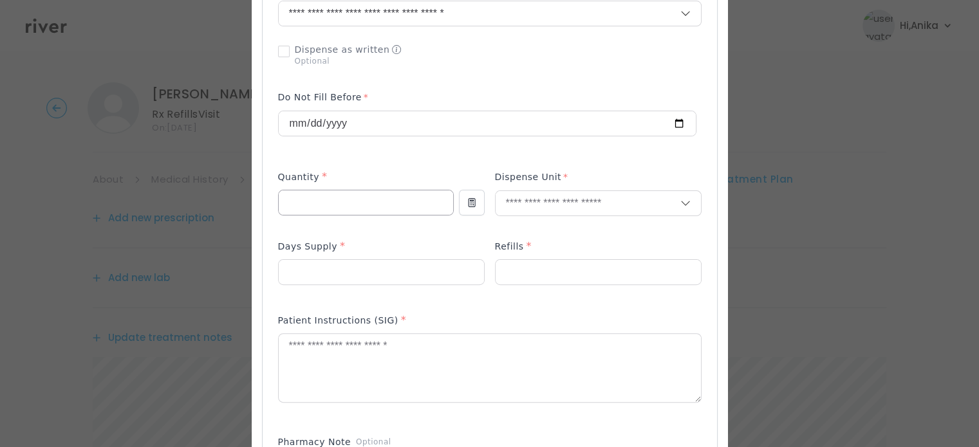
click at [348, 208] on input "number" at bounding box center [366, 203] width 174 height 24
type input "**"
click at [547, 202] on input "text" at bounding box center [588, 203] width 185 height 24
type input "******"
click at [535, 226] on p "Tablet" at bounding box center [598, 230] width 169 height 19
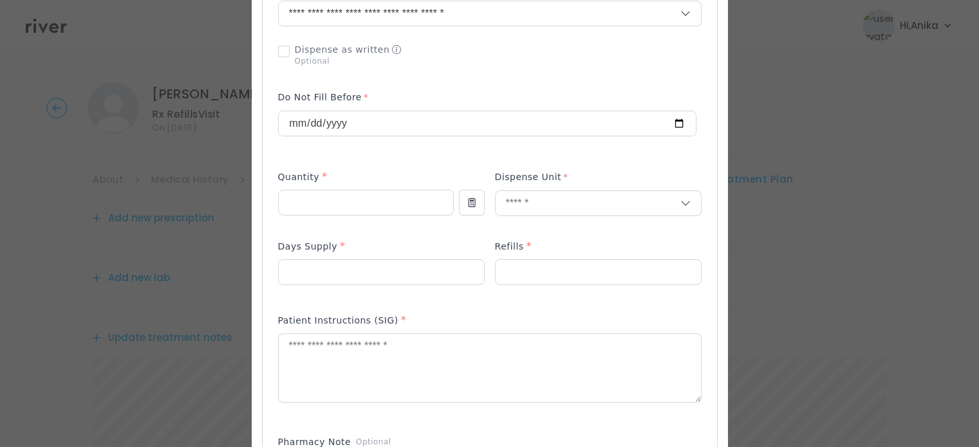
click at [348, 289] on p at bounding box center [381, 294] width 207 height 14
click at [348, 273] on input "number" at bounding box center [381, 272] width 205 height 24
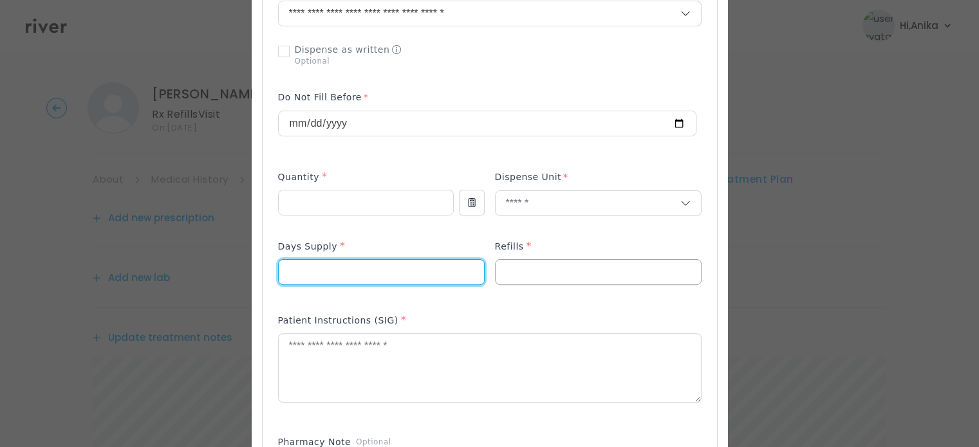
type input "**"
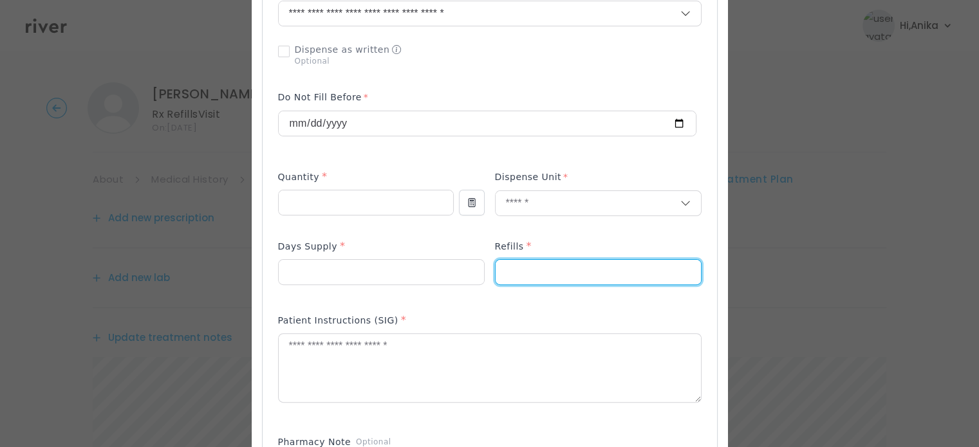
click at [510, 277] on input "number" at bounding box center [598, 272] width 205 height 24
type input "*"
click at [493, 353] on textarea at bounding box center [490, 368] width 422 height 68
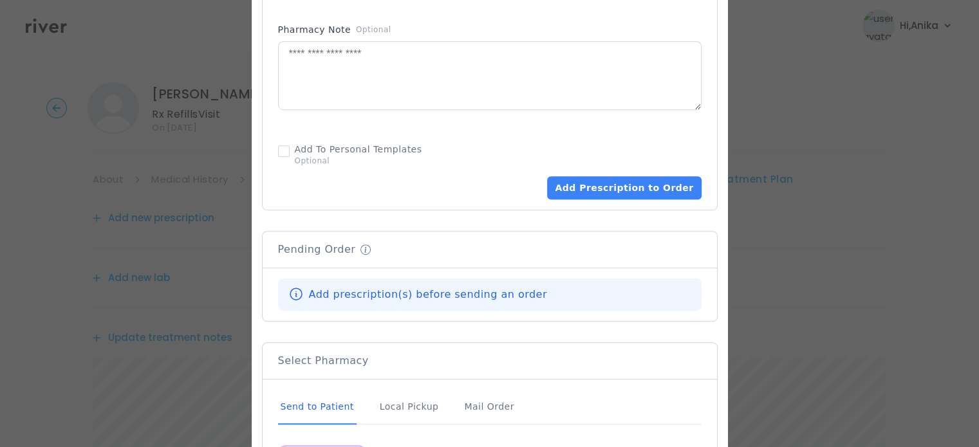
scroll to position [764, 0]
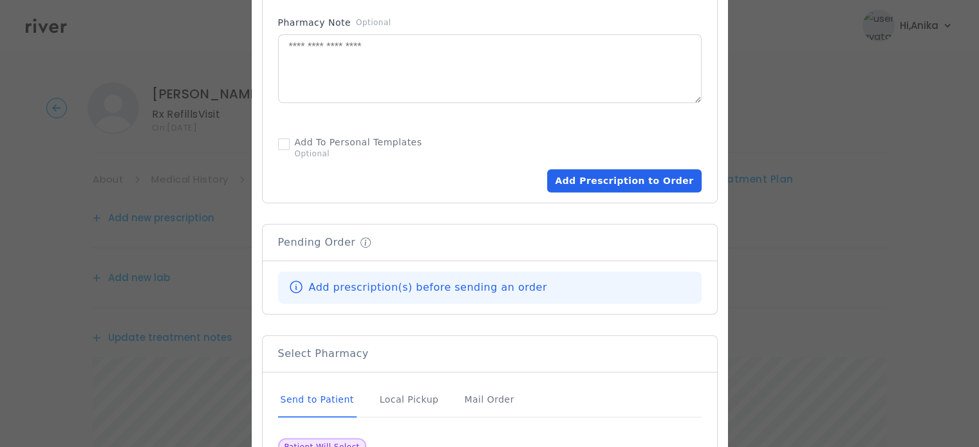
type textarea "**********"
click at [617, 177] on button "Add Prescription to Order" at bounding box center [624, 180] width 154 height 23
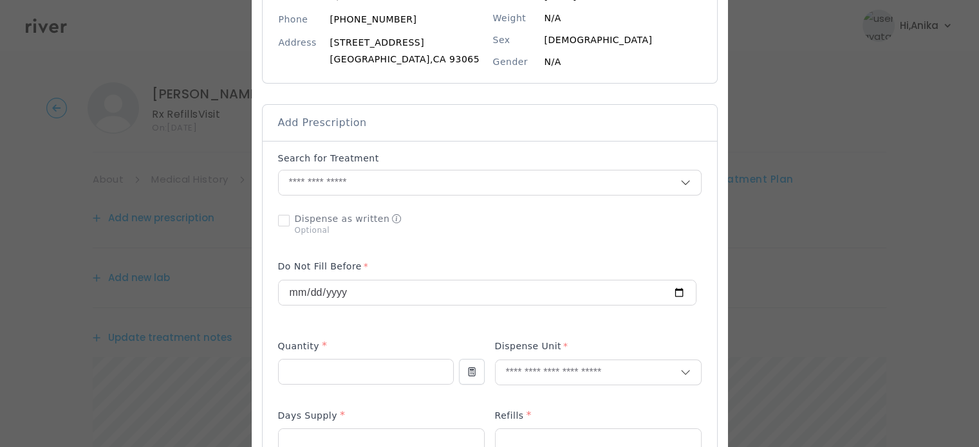
scroll to position [168, 0]
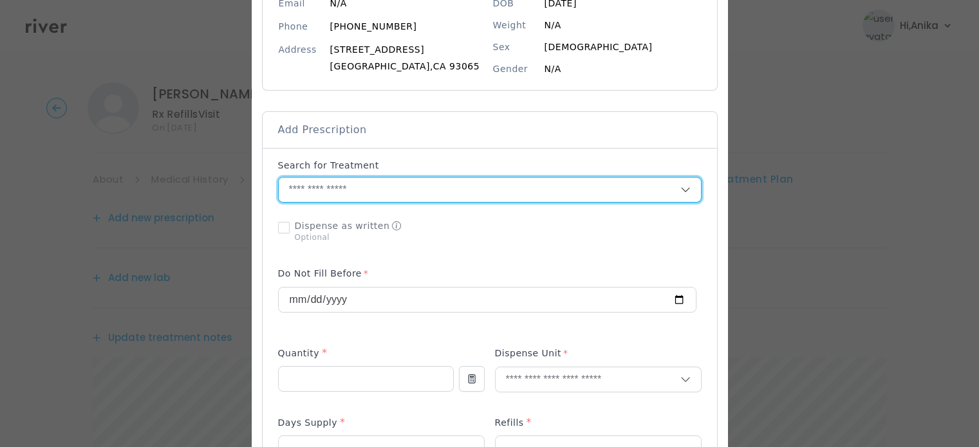
click at [395, 186] on input "text" at bounding box center [480, 190] width 402 height 24
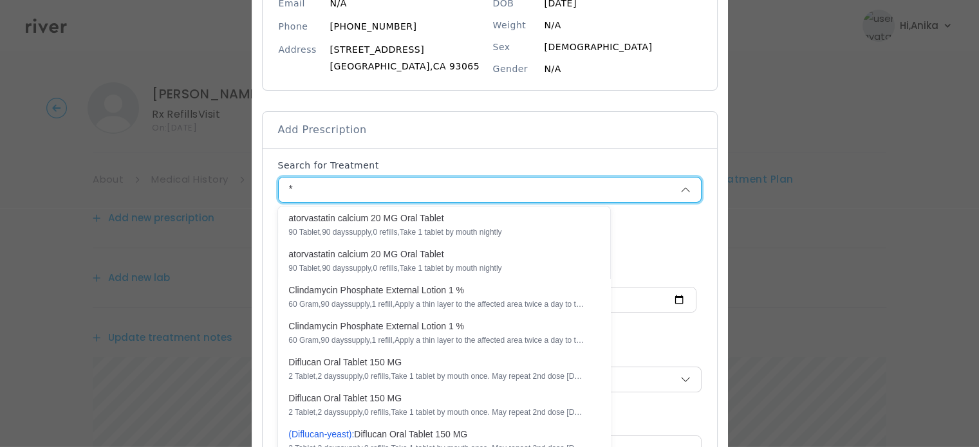
scroll to position [0, 0]
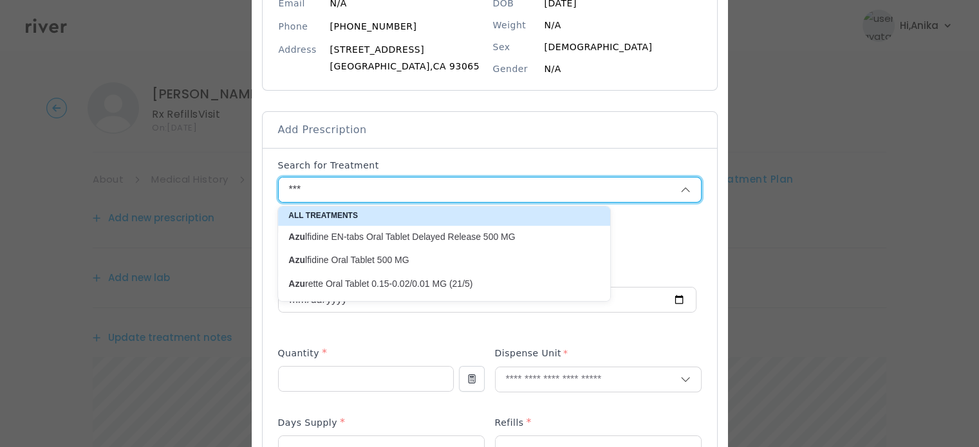
click at [399, 280] on p "Azu rette Oral Tablet 0.15-0.02/0.01 MG (21/5)" at bounding box center [436, 284] width 296 height 12
type input "**********"
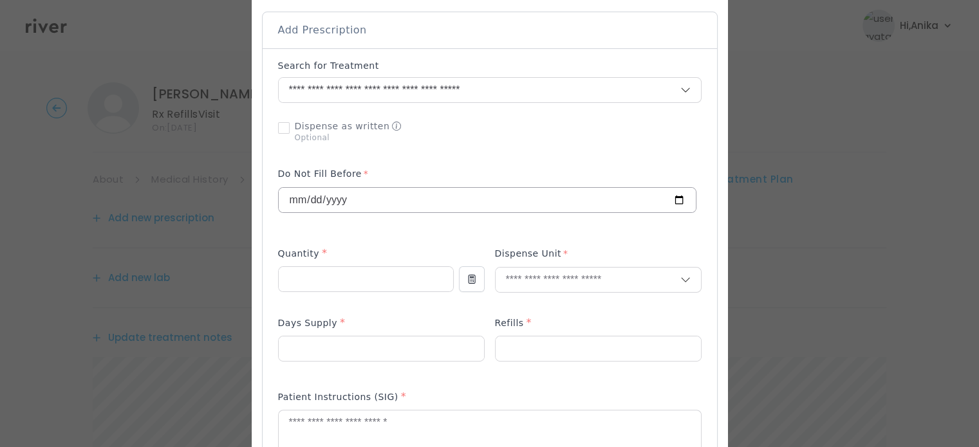
scroll to position [297, 0]
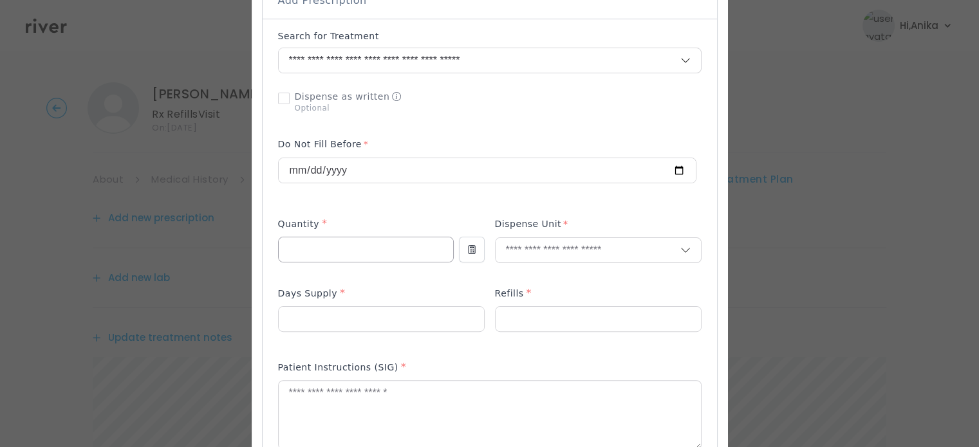
click at [339, 251] on input "number" at bounding box center [366, 250] width 174 height 24
type input "*"
click at [521, 249] on input "text" at bounding box center [588, 250] width 185 height 24
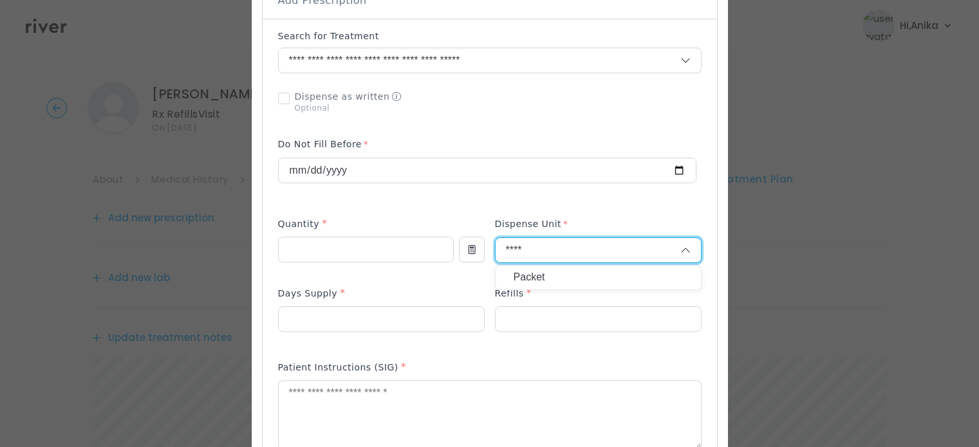
type input "****"
click at [525, 277] on p "Packet" at bounding box center [598, 277] width 169 height 19
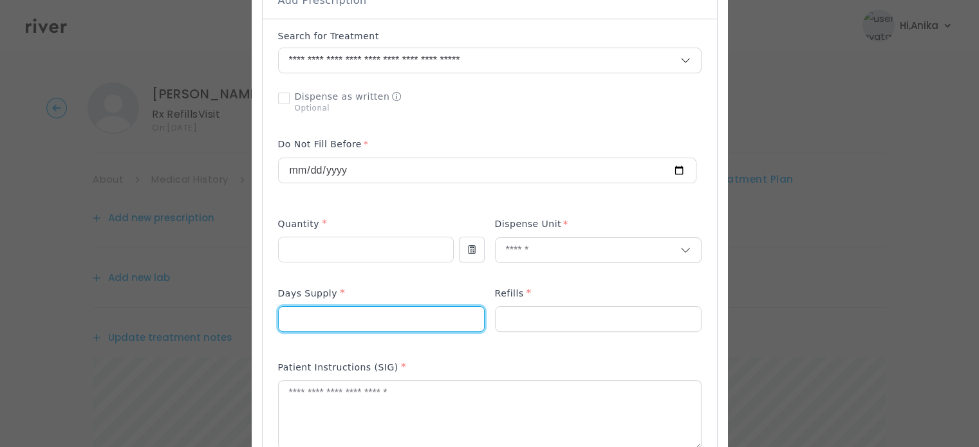
click at [370, 323] on input "number" at bounding box center [381, 319] width 205 height 24
type input "**"
click at [541, 314] on input "number" at bounding box center [598, 319] width 205 height 24
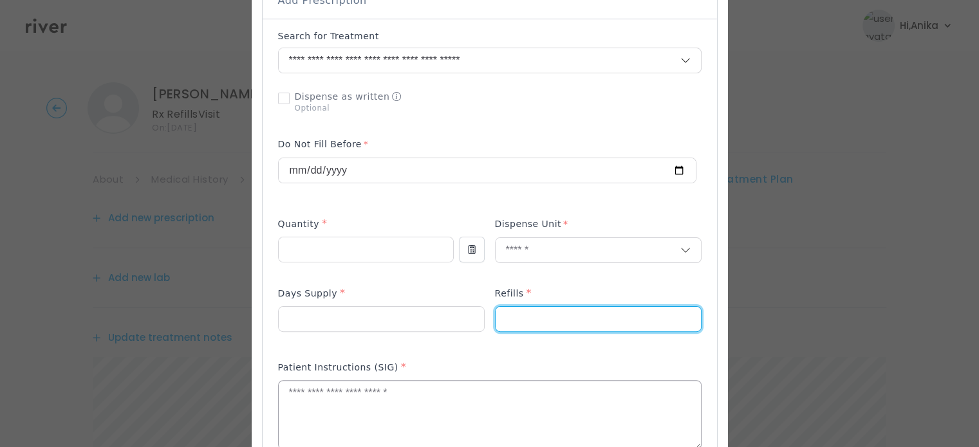
type input "*"
click at [398, 398] on textarea at bounding box center [490, 415] width 422 height 68
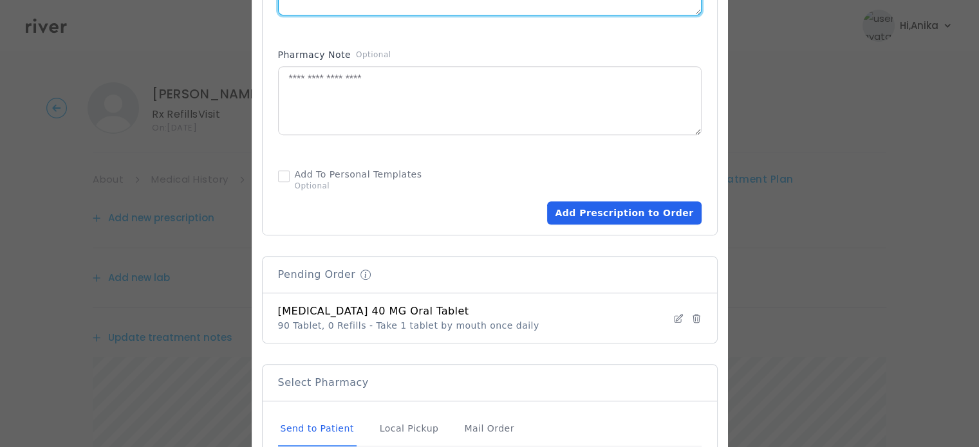
scroll to position [733, 0]
type textarea "**********"
click at [610, 210] on button "Add Prescription to Order" at bounding box center [624, 211] width 154 height 23
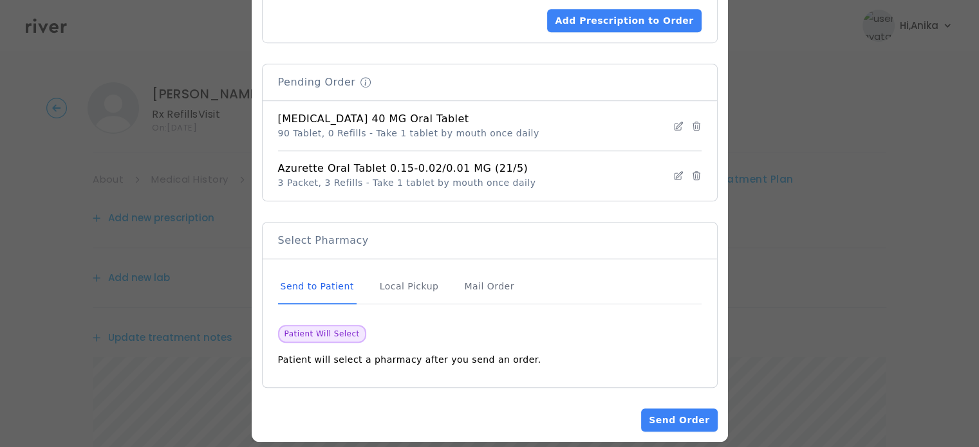
scroll to position [937, 0]
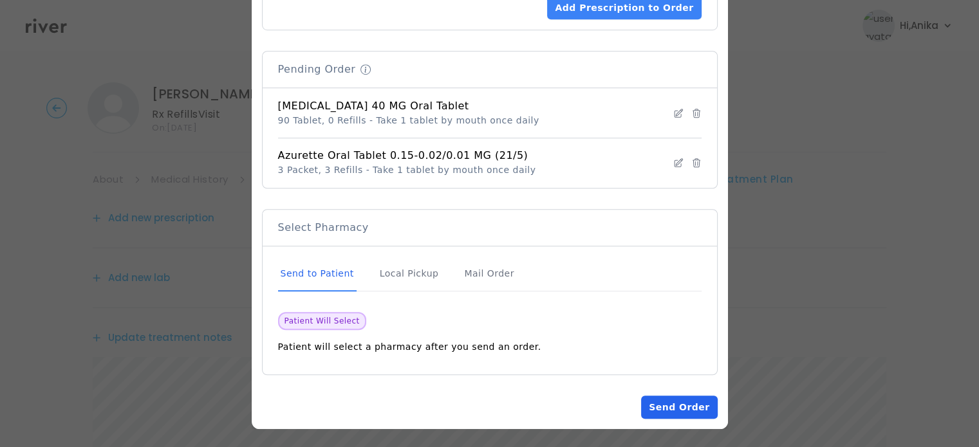
click at [663, 406] on button "Send Order" at bounding box center [679, 407] width 76 height 23
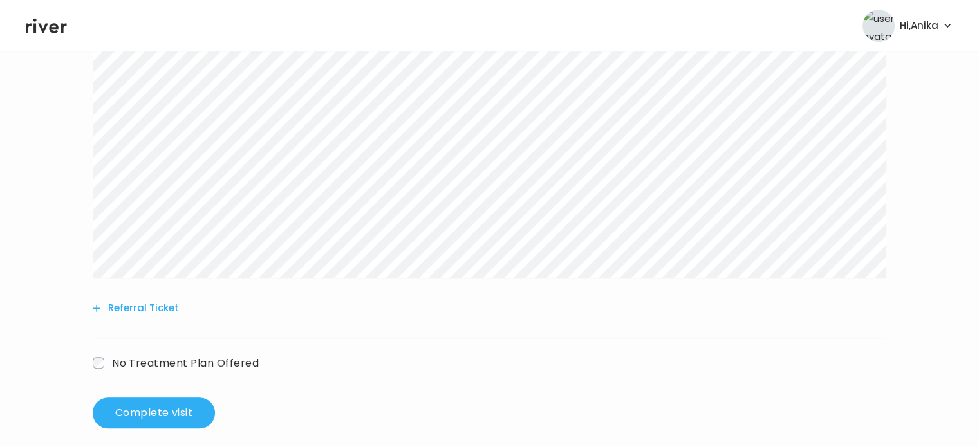
scroll to position [585, 0]
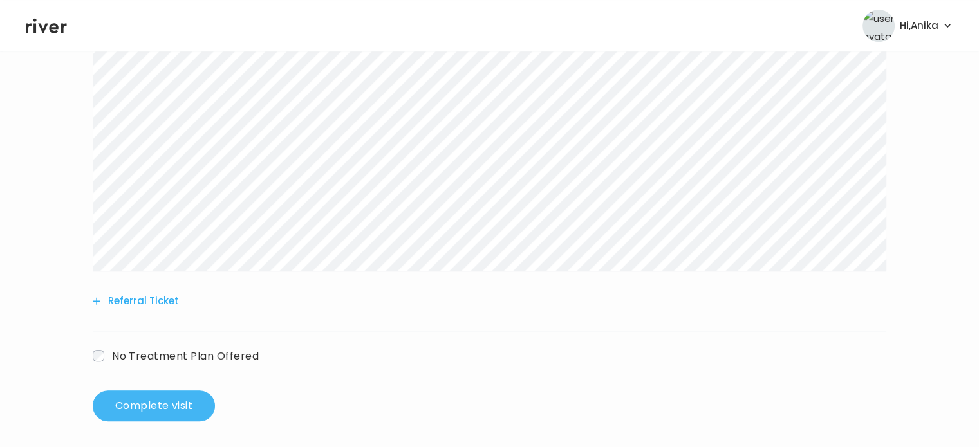
click at [177, 414] on button "Complete visit" at bounding box center [154, 406] width 122 height 31
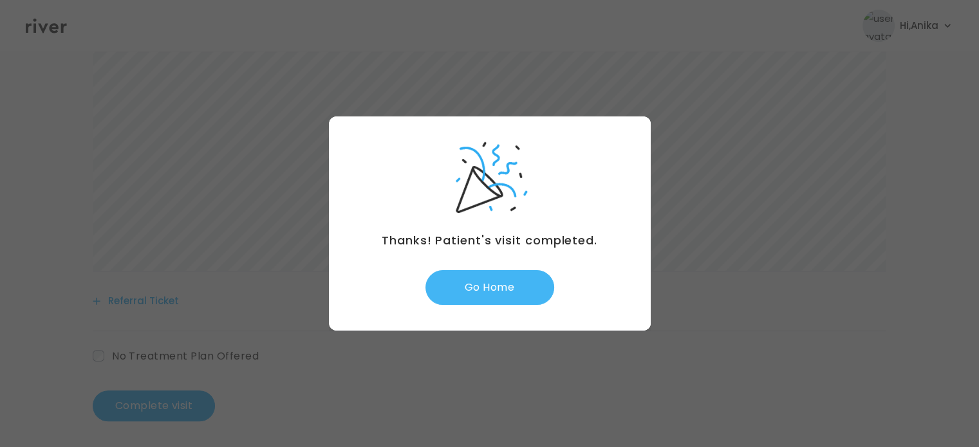
click at [500, 299] on button "Go Home" at bounding box center [490, 287] width 129 height 35
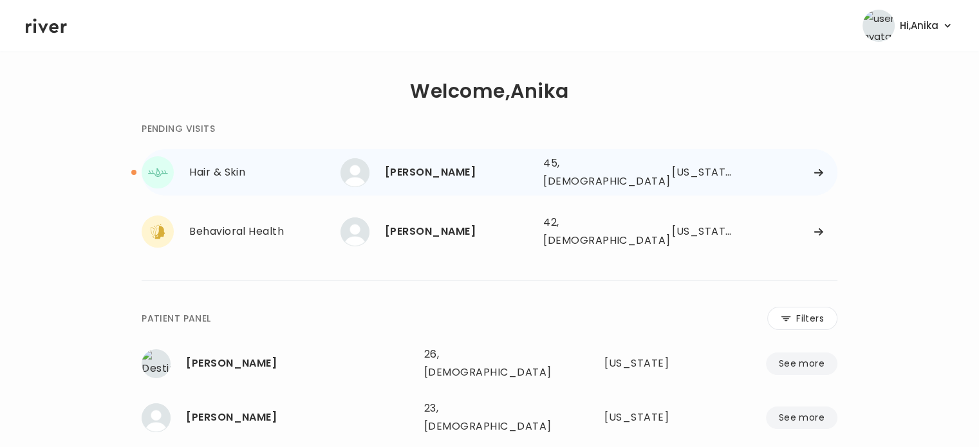
click at [466, 171] on div "[PERSON_NAME]" at bounding box center [459, 173] width 148 height 18
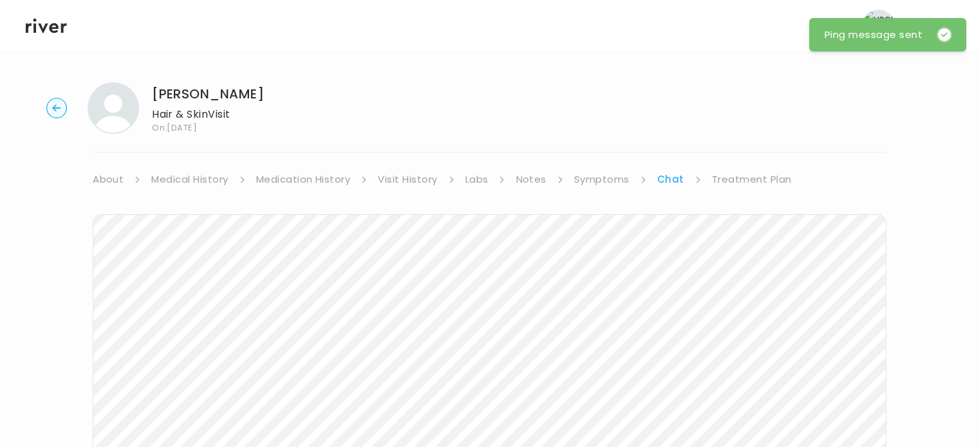
click at [752, 182] on link "Treatment Plan" at bounding box center [752, 180] width 80 height 18
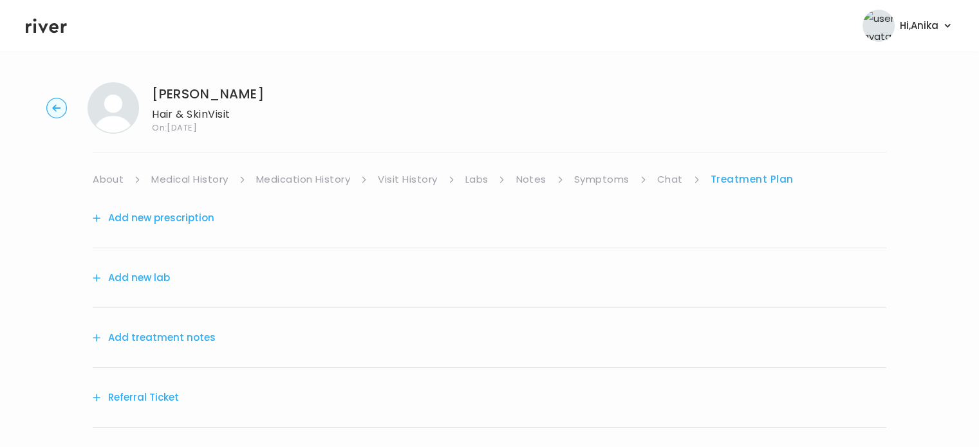
click at [605, 178] on link "Symptoms" at bounding box center [601, 180] width 55 height 18
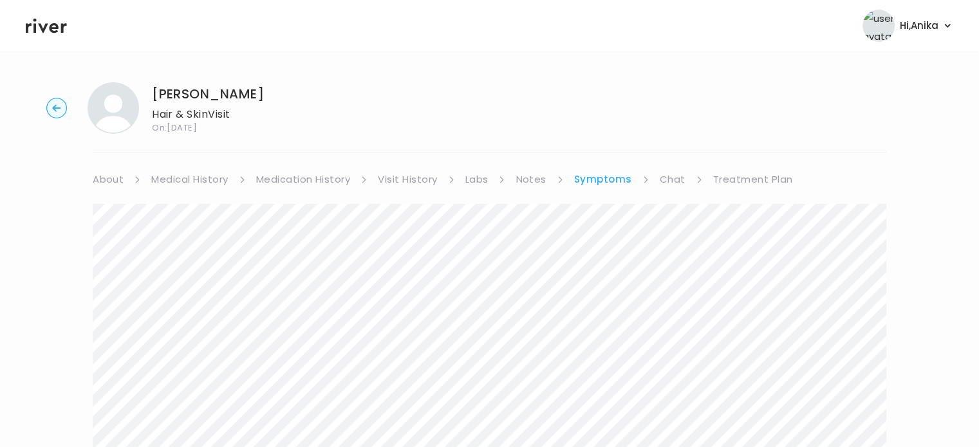
click at [735, 174] on link "Treatment Plan" at bounding box center [753, 180] width 80 height 18
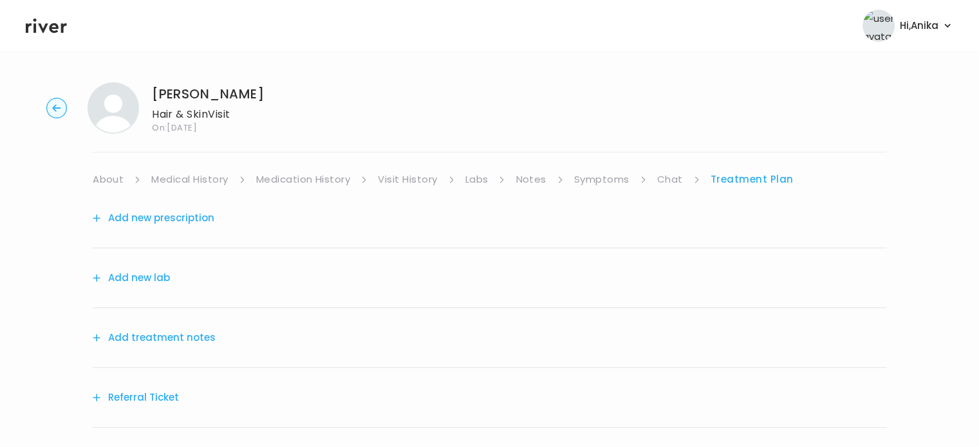
click at [183, 341] on button "Add treatment notes" at bounding box center [154, 338] width 123 height 18
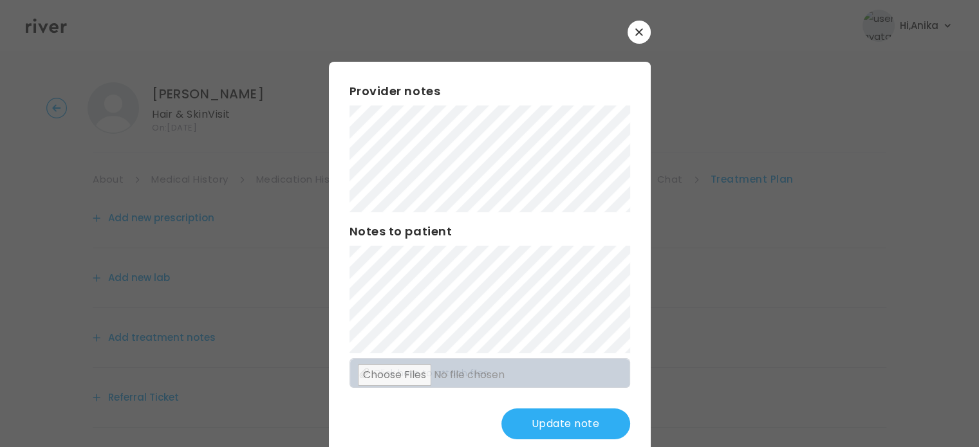
click at [525, 430] on button "Update note" at bounding box center [566, 424] width 129 height 31
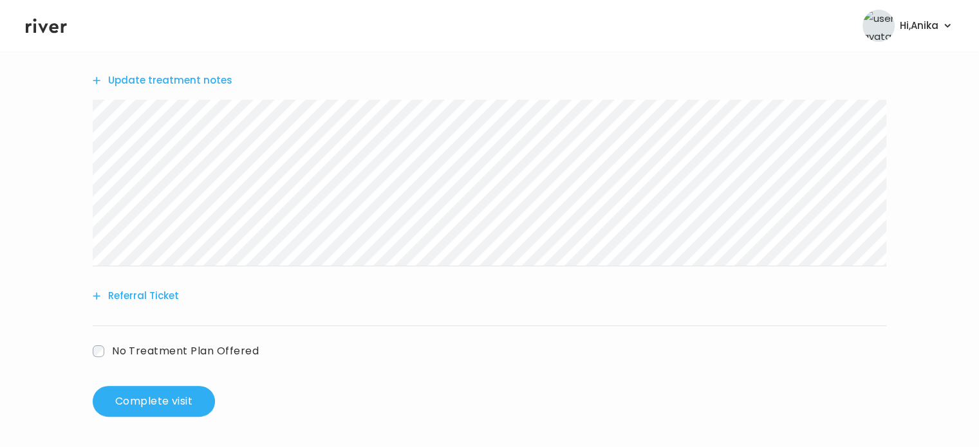
click at [153, 298] on button "Referral Ticket" at bounding box center [136, 296] width 86 height 18
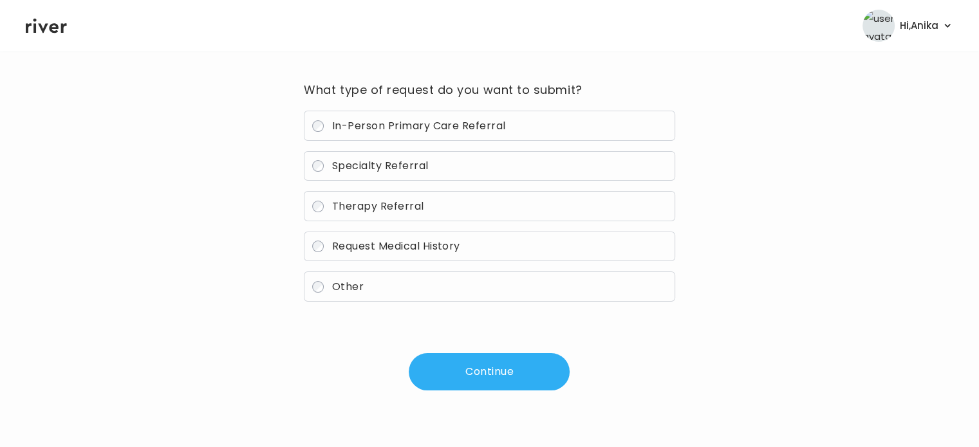
scroll to position [92, 0]
click at [385, 167] on span "Specialty Referral" at bounding box center [380, 166] width 97 height 15
click at [475, 383] on button "Continue" at bounding box center [489, 372] width 161 height 37
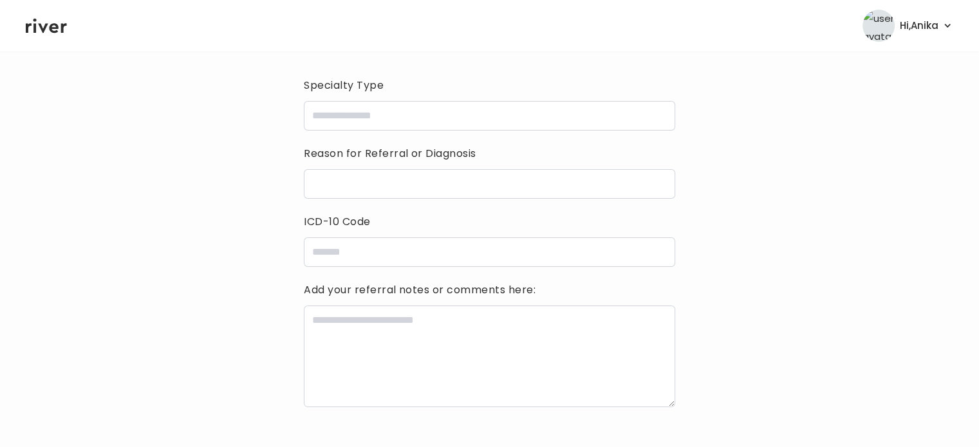
click at [422, 92] on h3 "Specialty Type" at bounding box center [489, 85] width 371 height 21
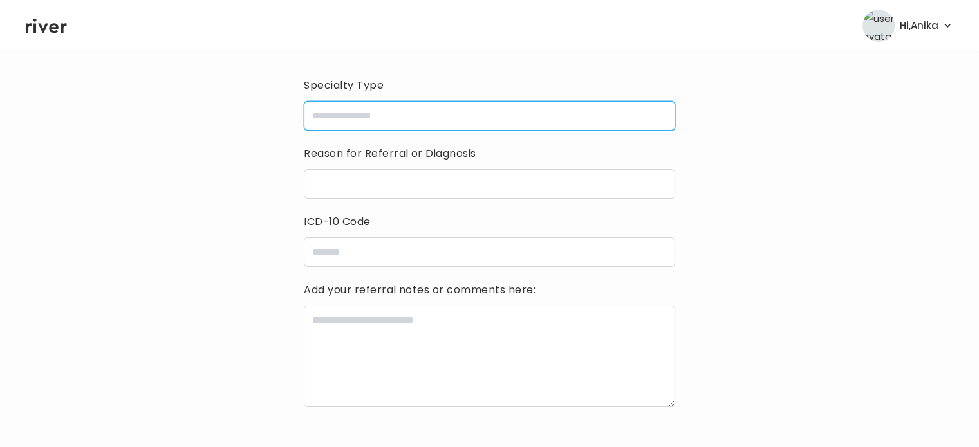
click at [420, 107] on input "specialtyType" at bounding box center [489, 116] width 371 height 30
type input "**********"
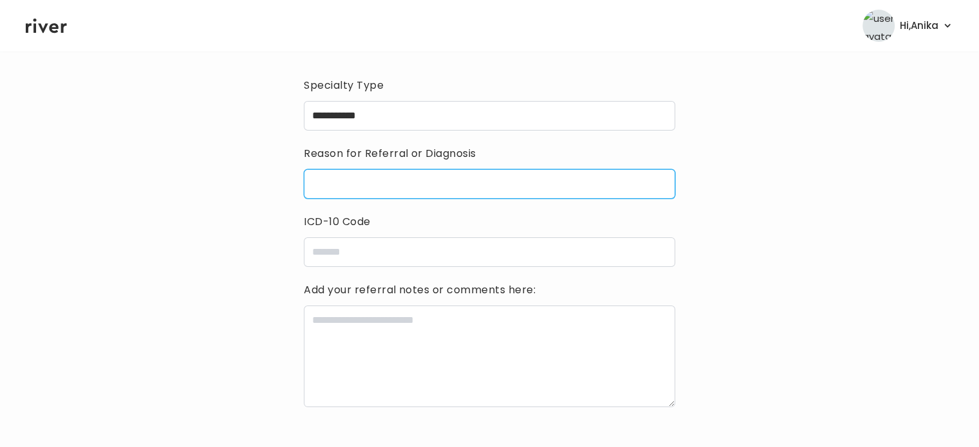
click at [380, 185] on input "reasonForReferral" at bounding box center [489, 184] width 371 height 30
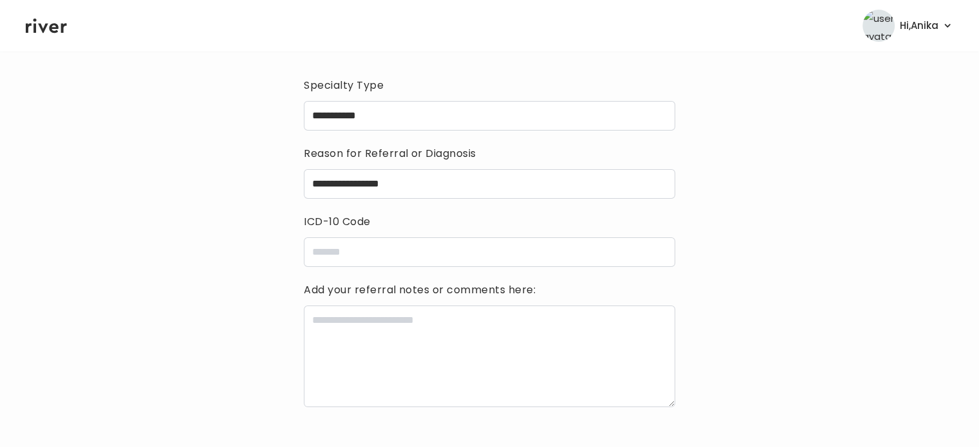
click at [366, 270] on div "**********" at bounding box center [489, 280] width 371 height 411
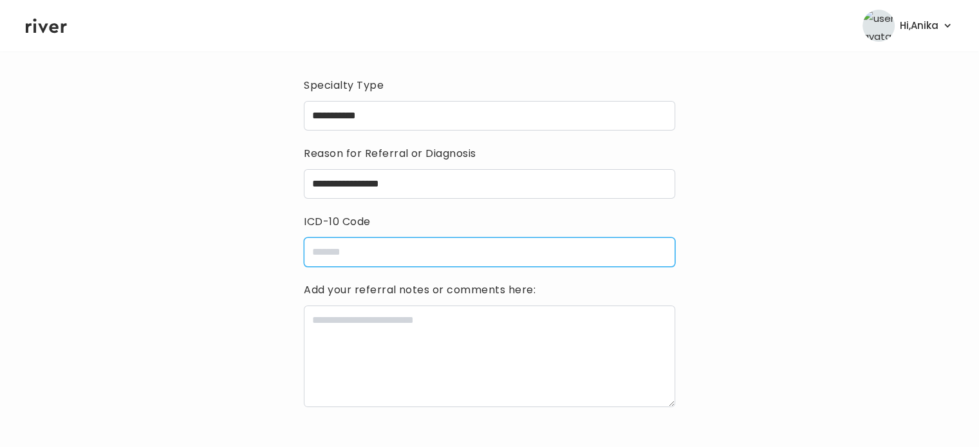
click at [368, 249] on input "icdCode" at bounding box center [489, 253] width 371 height 30
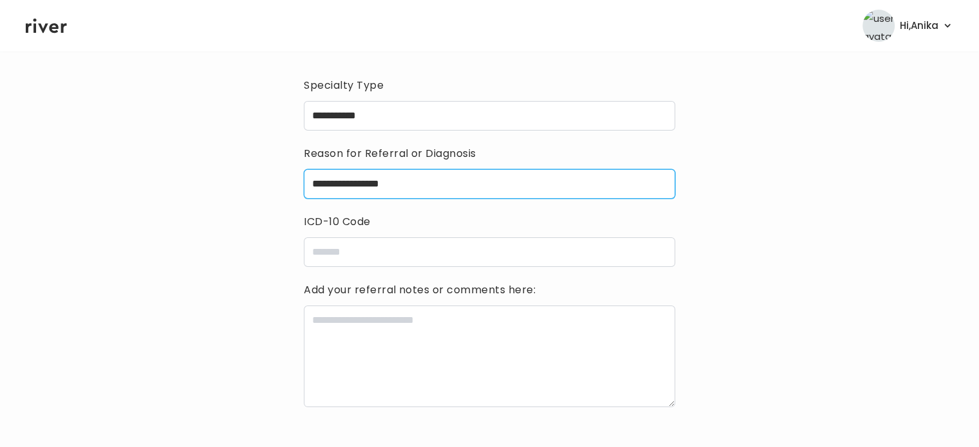
drag, startPoint x: 404, startPoint y: 177, endPoint x: 344, endPoint y: 184, distance: 59.7
click at [344, 184] on input "**********" at bounding box center [489, 184] width 371 height 30
type input "**********"
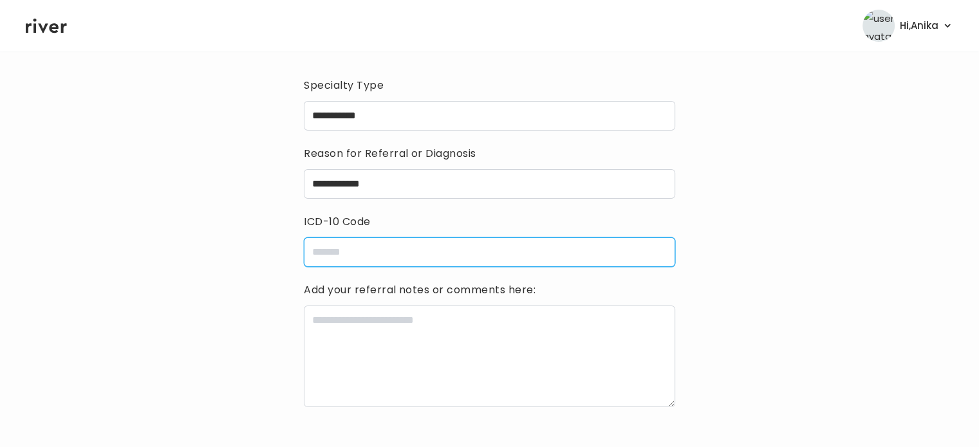
click at [335, 254] on input "icdCode" at bounding box center [489, 253] width 371 height 30
type input "*****"
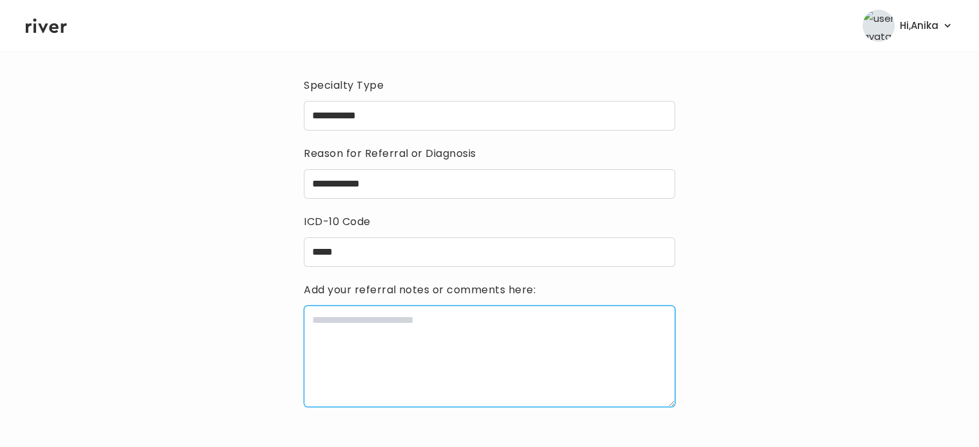
click at [333, 342] on textarea at bounding box center [489, 357] width 371 height 102
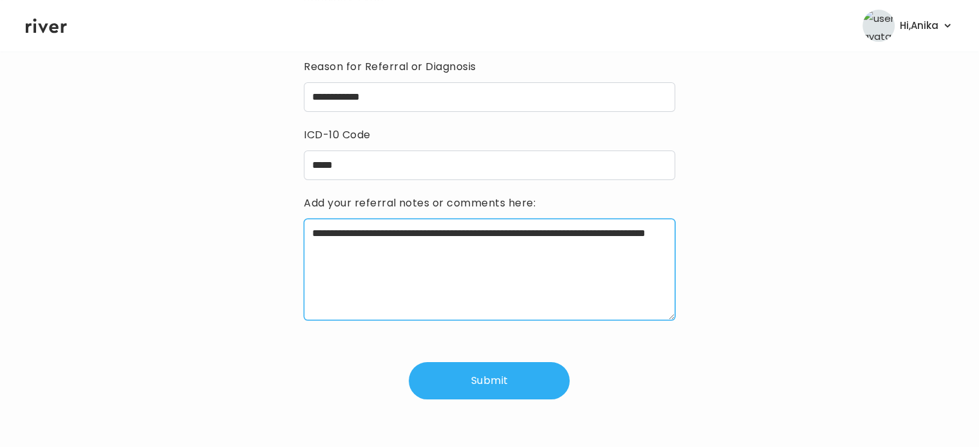
scroll to position [187, 0]
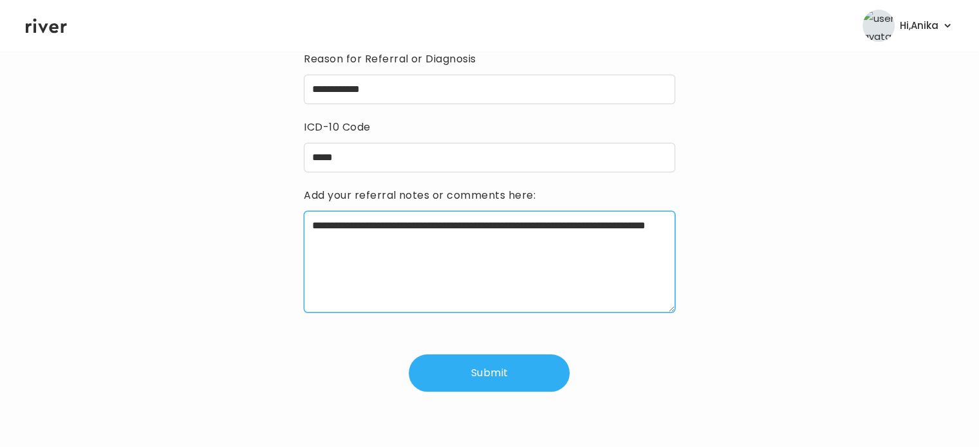
type textarea "**********"
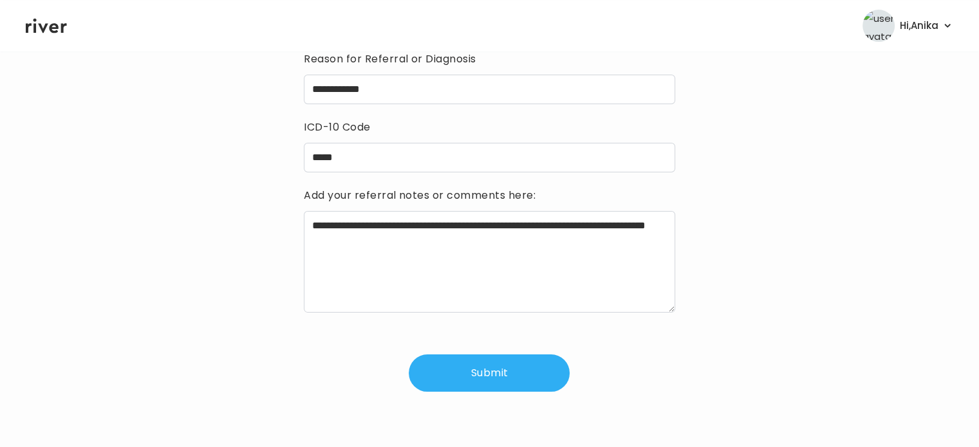
click at [433, 363] on button "Submit" at bounding box center [489, 373] width 161 height 37
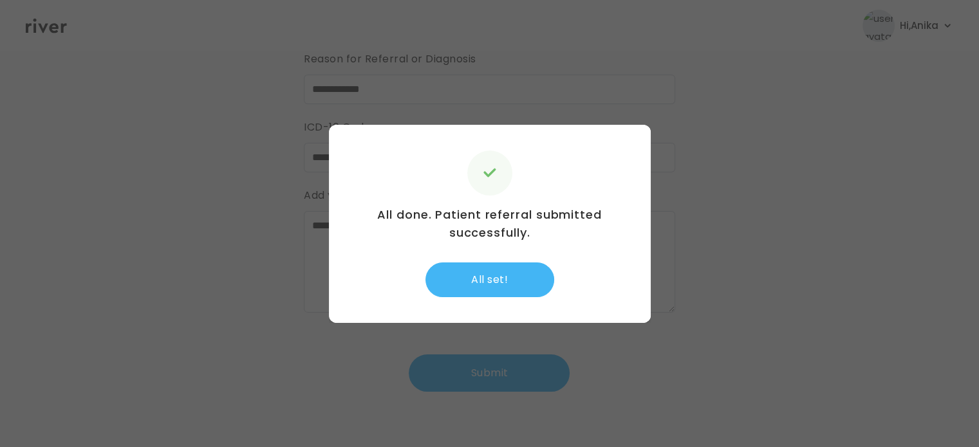
click at [489, 295] on button "All set!" at bounding box center [490, 280] width 129 height 35
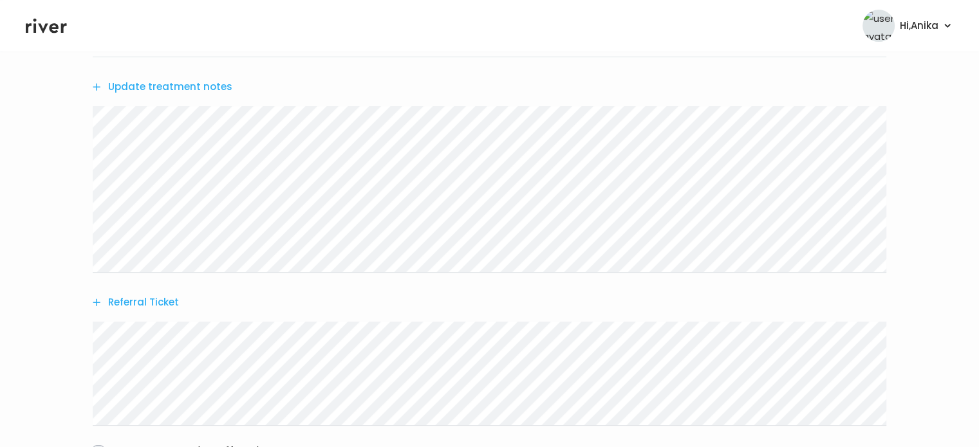
scroll to position [351, 0]
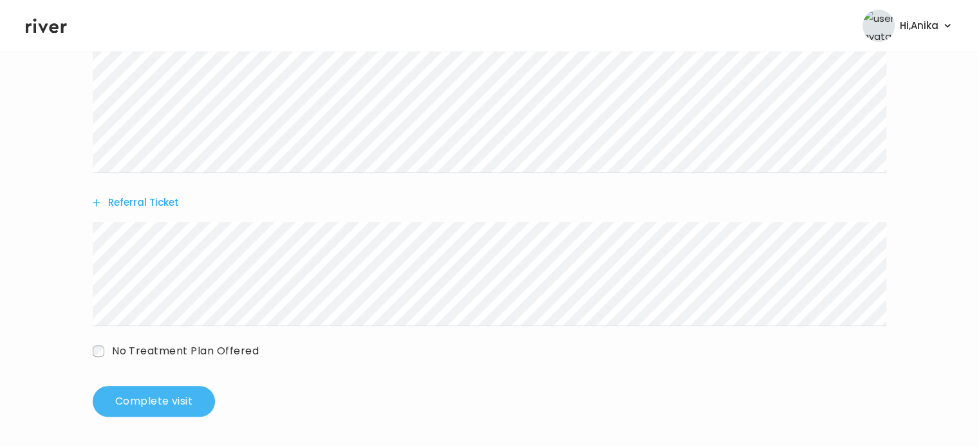
click at [151, 406] on button "Complete visit" at bounding box center [154, 401] width 122 height 31
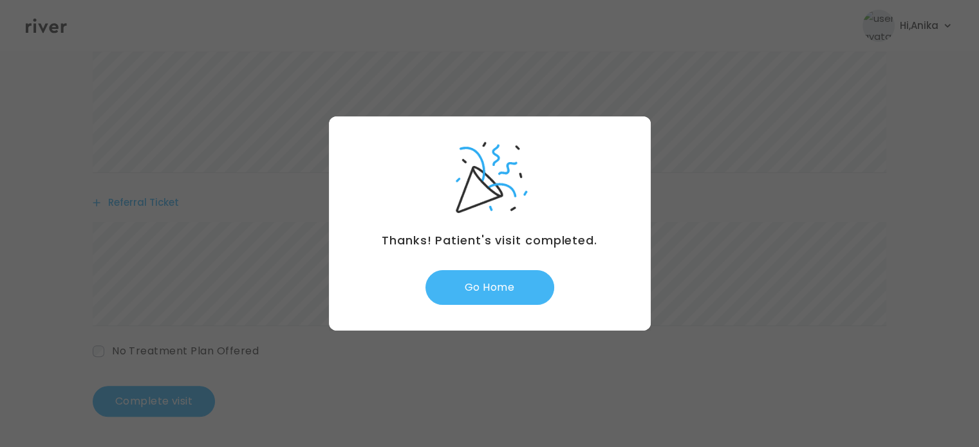
click at [498, 287] on button "Go Home" at bounding box center [490, 287] width 129 height 35
